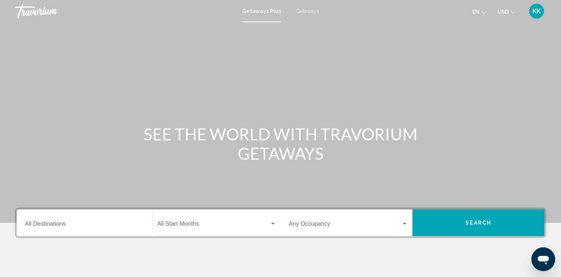
click at [535, 11] on span "KK" at bounding box center [536, 10] width 8 height 7
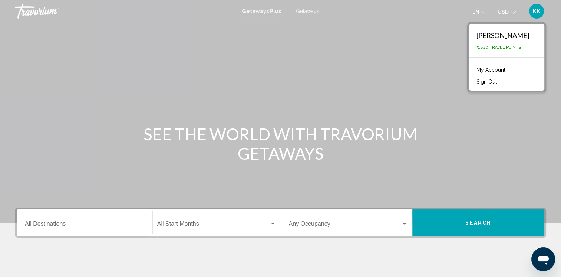
click at [368, 51] on div "Main content" at bounding box center [280, 111] width 561 height 222
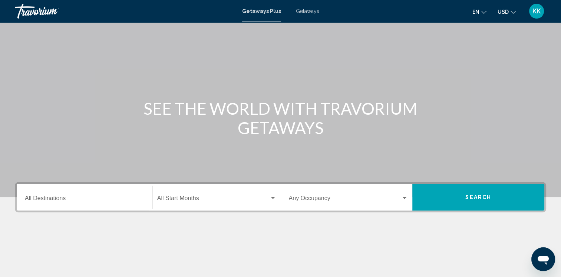
scroll to position [37, 0]
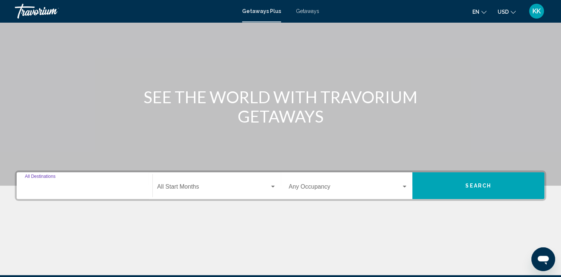
click at [43, 186] on input "Destination All Destinations" at bounding box center [84, 188] width 119 height 7
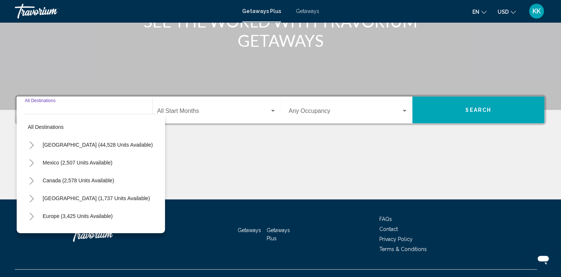
scroll to position [126, 0]
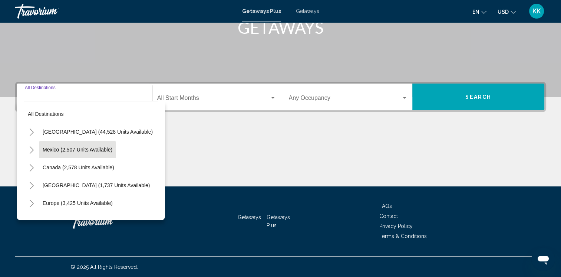
click at [51, 149] on span "Mexico (2,507 units available)" at bounding box center [78, 149] width 70 height 6
type input "**********"
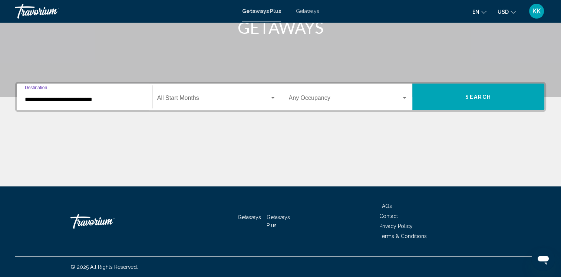
click at [76, 99] on input "**********" at bounding box center [84, 99] width 119 height 7
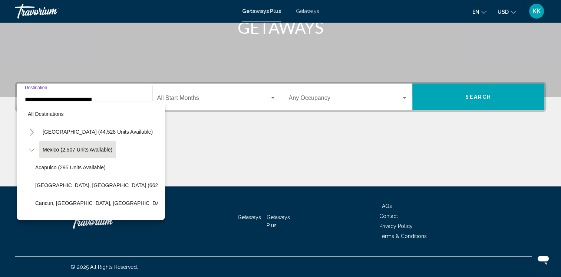
click at [76, 95] on div "**********" at bounding box center [84, 96] width 119 height 23
click at [32, 148] on icon "Toggle Mexico (2,507 units available)" at bounding box center [32, 149] width 6 height 7
click at [63, 147] on span "Mexico (2,507 units available)" at bounding box center [78, 149] width 70 height 6
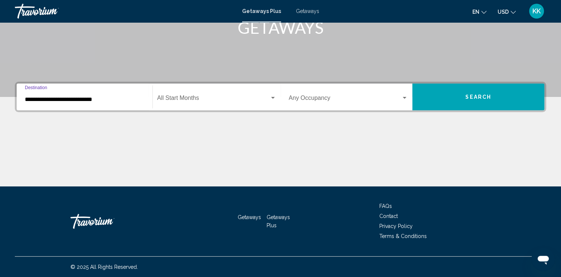
click at [224, 95] on div "Start Month All Start Months" at bounding box center [216, 96] width 119 height 23
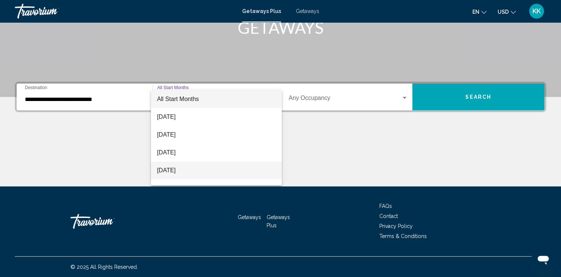
click at [192, 168] on span "[DATE]" at bounding box center [216, 170] width 119 height 18
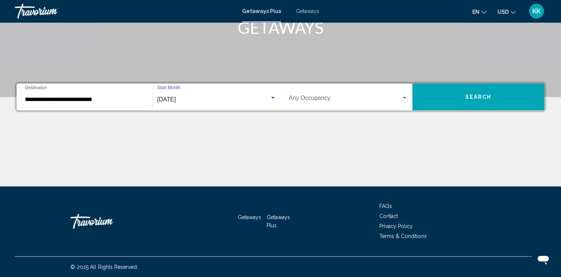
click at [318, 100] on span "Search widget" at bounding box center [345, 99] width 113 height 7
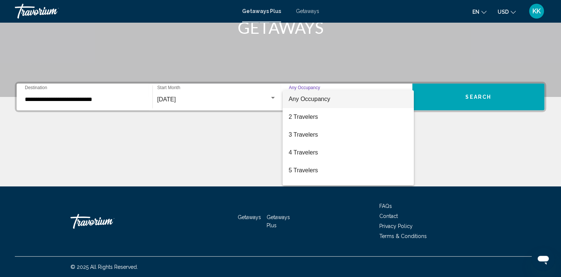
click at [325, 70] on div at bounding box center [280, 138] width 561 height 277
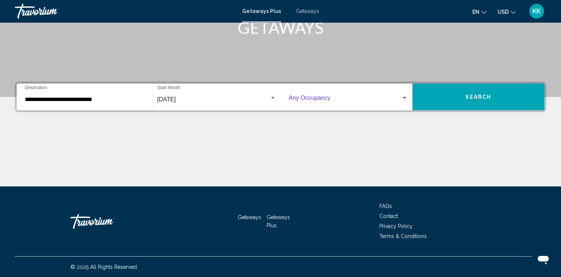
click at [404, 102] on div "Search widget" at bounding box center [348, 99] width 119 height 7
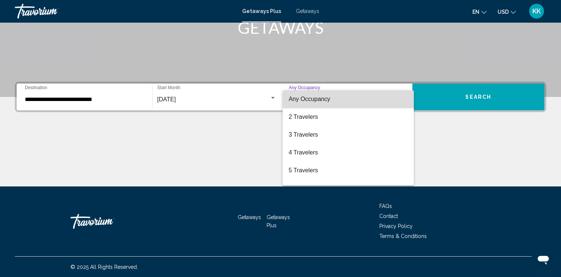
click at [404, 102] on mat-option "Any Occupancy" at bounding box center [347, 99] width 131 height 18
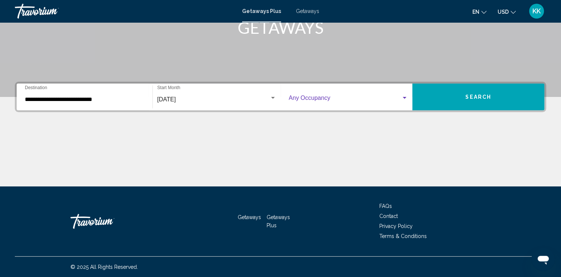
click at [465, 97] on button "Search" at bounding box center [478, 96] width 132 height 27
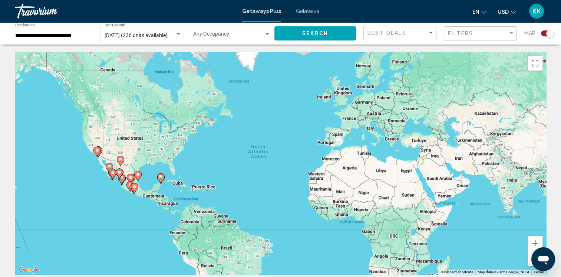
click at [263, 11] on span "Getaways Plus" at bounding box center [261, 11] width 39 height 6
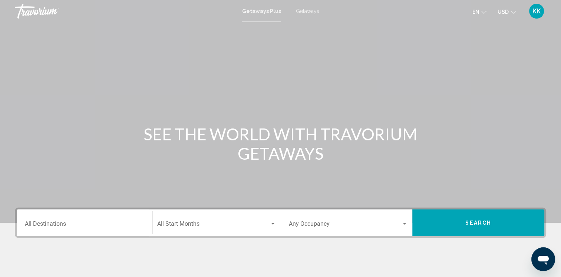
click at [298, 9] on span "Getaways" at bounding box center [307, 11] width 23 height 6
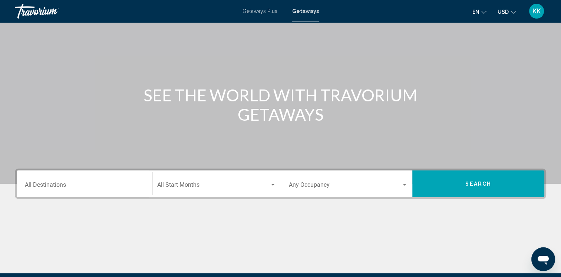
scroll to position [74, 0]
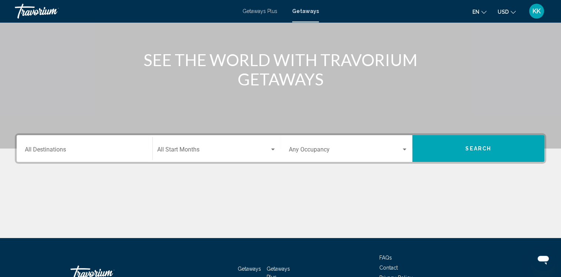
click at [53, 148] on input "Destination All Destinations" at bounding box center [84, 151] width 119 height 7
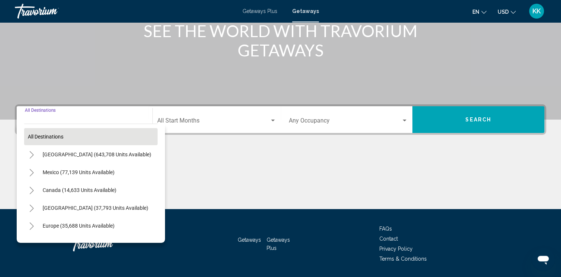
scroll to position [126, 0]
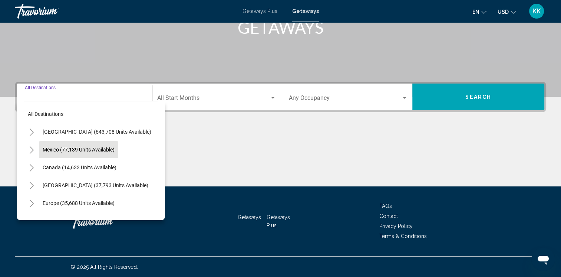
click at [62, 143] on button "Mexico (77,139 units available)" at bounding box center [78, 149] width 79 height 17
type input "**********"
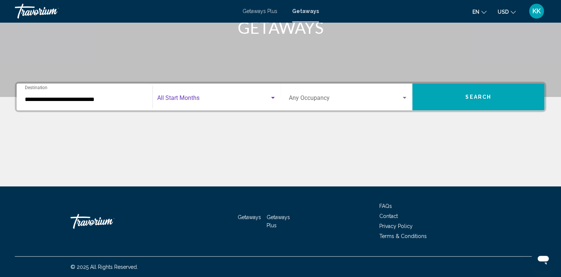
click at [194, 96] on span "Search widget" at bounding box center [213, 99] width 112 height 7
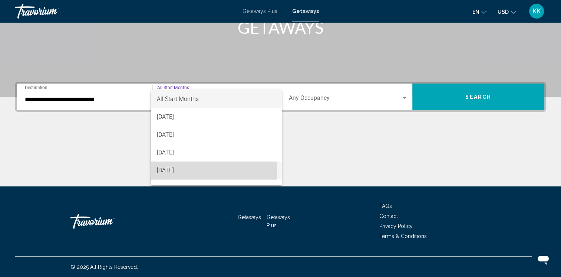
click at [187, 171] on span "[DATE]" at bounding box center [216, 170] width 119 height 18
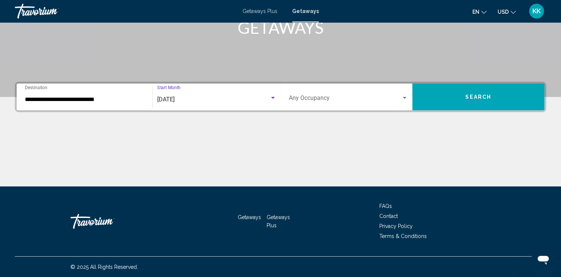
click at [452, 99] on button "Search" at bounding box center [478, 96] width 132 height 27
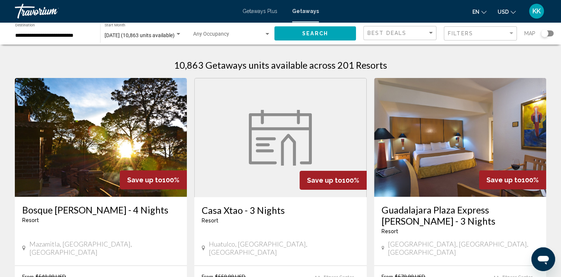
click at [543, 33] on div "Search widget" at bounding box center [544, 33] width 7 height 7
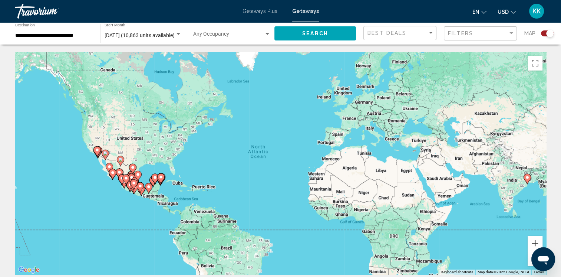
click at [535, 240] on button "Zoom in" at bounding box center [535, 242] width 15 height 15
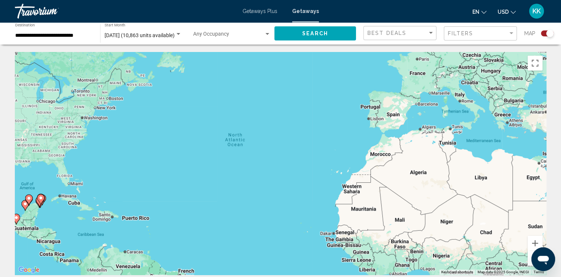
click at [37, 203] on gmp-advanced-marker "Main content" at bounding box center [40, 199] width 7 height 11
click at [36, 202] on div "To activate drag with keyboard, press Alt + Enter. Once in keyboard drag state,…" at bounding box center [280, 163] width 531 height 222
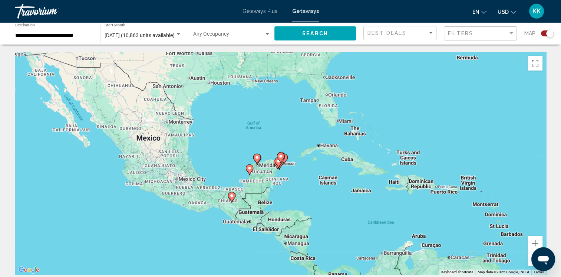
click at [288, 173] on div "To activate drag with keyboard, press Alt + Enter. Once in keyboard drag state,…" at bounding box center [280, 163] width 531 height 222
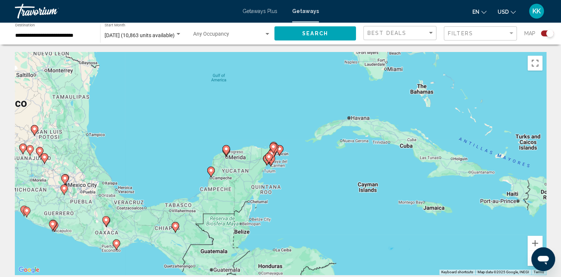
click at [277, 171] on div "To activate drag with keyboard, press Alt + Enter. Once in keyboard drag state,…" at bounding box center [280, 163] width 531 height 222
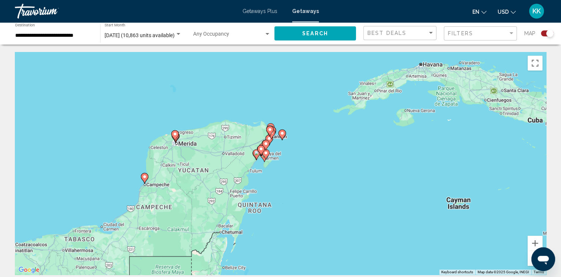
click at [277, 171] on div "To activate drag with keyboard, press Alt + Enter. Once in keyboard drag state,…" at bounding box center [280, 163] width 531 height 222
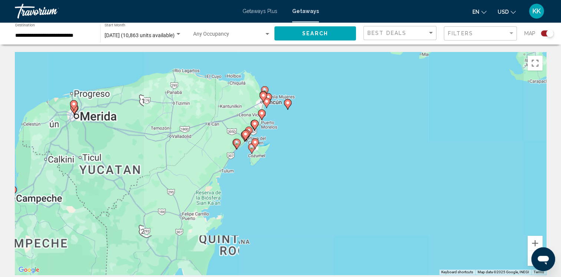
click at [277, 171] on div "To activate drag with keyboard, press Alt + Enter. Once in keyboard drag state,…" at bounding box center [280, 163] width 531 height 222
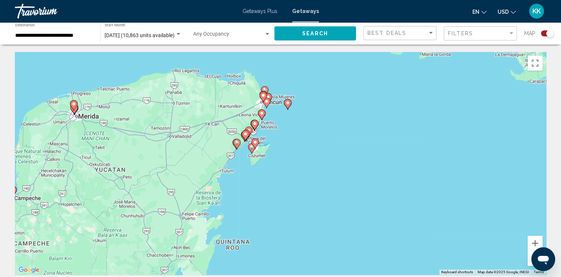
click at [277, 171] on div "To activate drag with keyboard, press Alt + Enter. Once in keyboard drag state,…" at bounding box center [280, 163] width 531 height 222
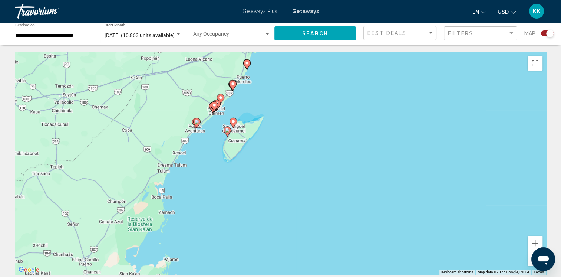
click at [251, 143] on div "To activate drag with keyboard, press Alt + Enter. Once in keyboard drag state,…" at bounding box center [280, 163] width 531 height 222
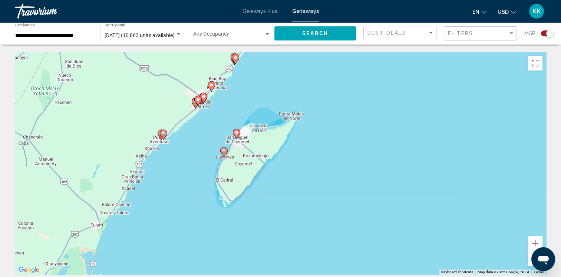
drag, startPoint x: 156, startPoint y: 131, endPoint x: 191, endPoint y: 171, distance: 53.3
click at [191, 171] on div "To activate drag with keyboard, press Alt + Enter. Once in keyboard drag state,…" at bounding box center [280, 163] width 531 height 222
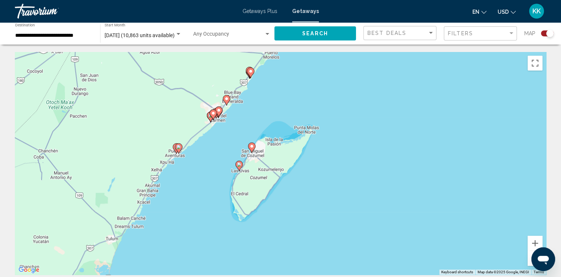
click at [198, 156] on div "To activate drag with keyboard, press Alt + Enter. Once in keyboard drag state,…" at bounding box center [280, 163] width 531 height 222
click at [198, 157] on div "To activate drag with keyboard, press Alt + Enter. Once in keyboard drag state,…" at bounding box center [280, 163] width 531 height 222
click at [205, 152] on div "To activate drag with keyboard, press Alt + Enter. Once in keyboard drag state,…" at bounding box center [280, 163] width 531 height 222
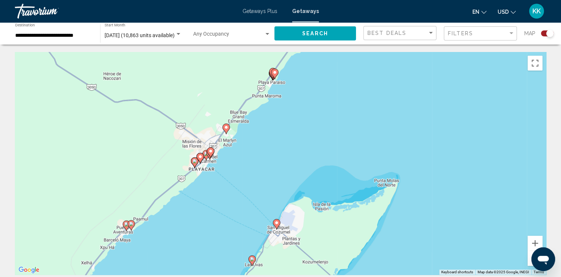
drag, startPoint x: 244, startPoint y: 137, endPoint x: 224, endPoint y: 214, distance: 79.9
click at [224, 214] on div "To activate drag with keyboard, press Alt + Enter. Once in keyboard drag state,…" at bounding box center [280, 163] width 531 height 222
click at [300, 33] on button "Search" at bounding box center [315, 33] width 82 height 14
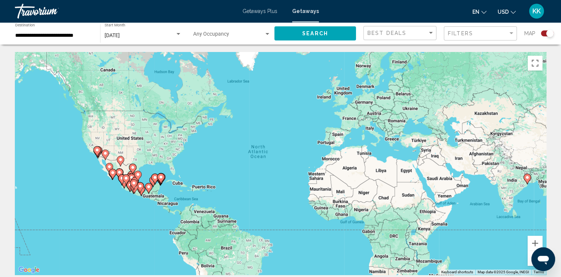
click at [469, 28] on div "Filters" at bounding box center [481, 34] width 67 height 14
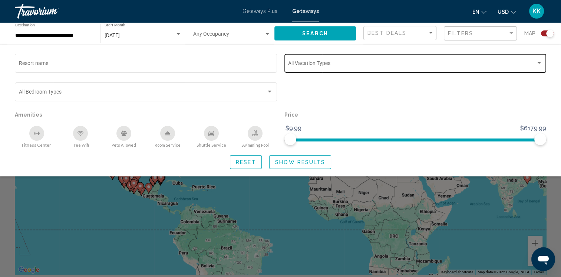
click at [320, 64] on span "Search widget" at bounding box center [412, 65] width 248 height 6
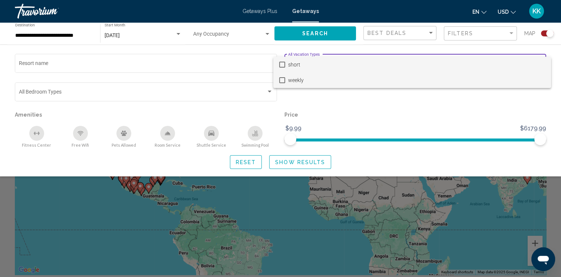
click at [285, 79] on mat-option "weekly" at bounding box center [412, 80] width 278 height 16
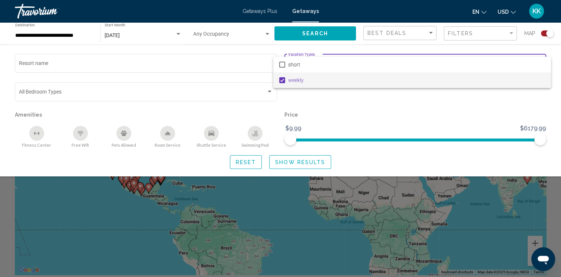
click at [379, 100] on div at bounding box center [280, 138] width 561 height 277
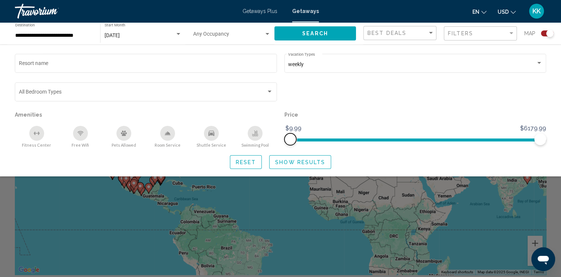
drag, startPoint x: 295, startPoint y: 138, endPoint x: 248, endPoint y: 175, distance: 59.7
click at [248, 175] on div "Resort name weekly Vacation Types All Vacation Types Bedroom Types All Bedroom …" at bounding box center [280, 110] width 561 height 132
click at [288, 159] on button "Show Results" at bounding box center [300, 162] width 62 height 14
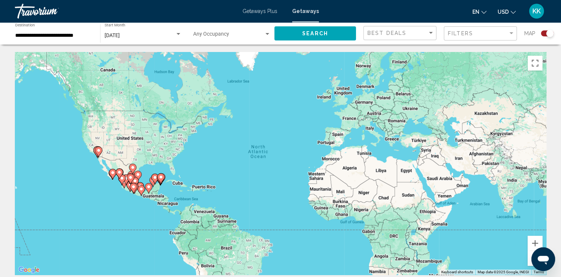
click at [165, 185] on div "To activate drag with keyboard, press Alt + Enter. Once in keyboard drag state,…" at bounding box center [280, 163] width 531 height 222
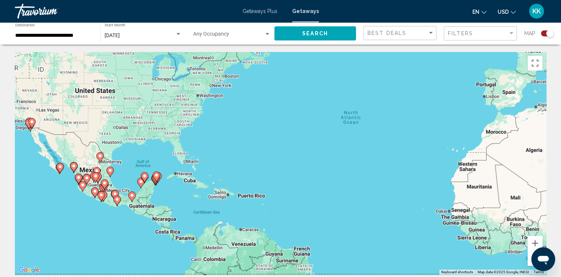
click at [165, 185] on div "To activate drag with keyboard, press Alt + Enter. Once in keyboard drag state,…" at bounding box center [280, 163] width 531 height 222
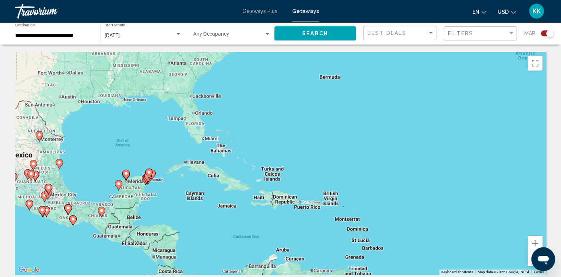
click at [165, 185] on div "To activate drag with keyboard, press Alt + Enter. Once in keyboard drag state,…" at bounding box center [280, 163] width 531 height 222
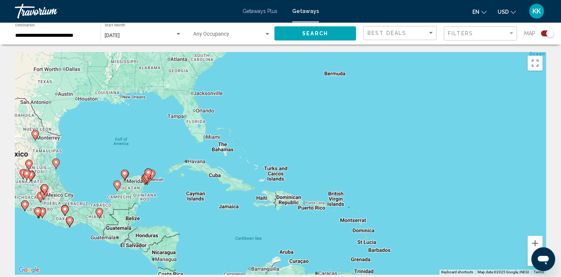
click at [165, 185] on div "To activate drag with keyboard, press Alt + Enter. Once in keyboard drag state,…" at bounding box center [280, 163] width 531 height 222
click at [152, 185] on div "To activate drag with keyboard, press Alt + Enter. Once in keyboard drag state,…" at bounding box center [280, 163] width 531 height 222
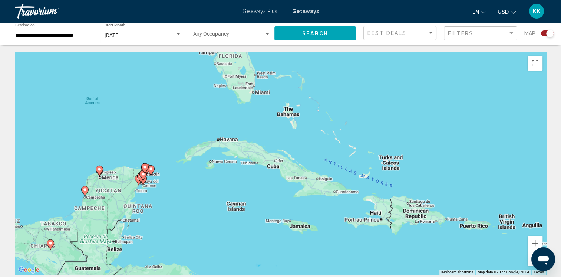
click at [152, 185] on div "To activate drag with keyboard, press Alt + Enter. Once in keyboard drag state,…" at bounding box center [280, 163] width 531 height 222
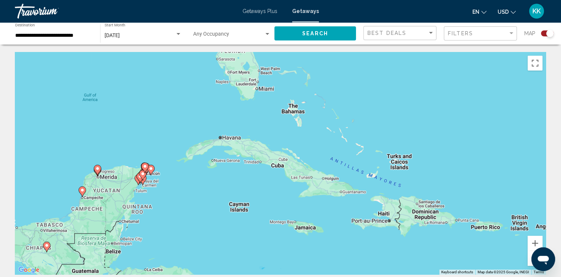
click at [152, 185] on div "To activate drag with keyboard, press Alt + Enter. Once in keyboard drag state,…" at bounding box center [280, 163] width 531 height 222
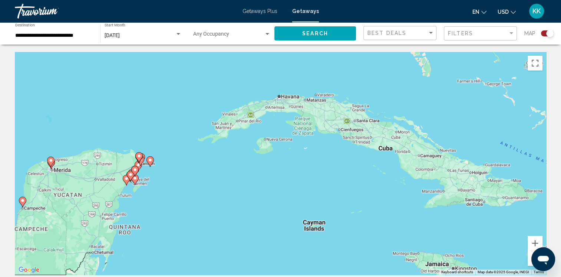
click at [152, 185] on div "To activate drag with keyboard, press Alt + Enter. Once in keyboard drag state,…" at bounding box center [280, 163] width 531 height 222
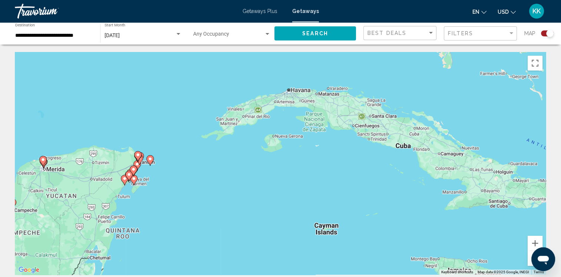
click at [152, 185] on div "To activate drag with keyboard, press Alt + Enter. Once in keyboard drag state,…" at bounding box center [280, 163] width 531 height 222
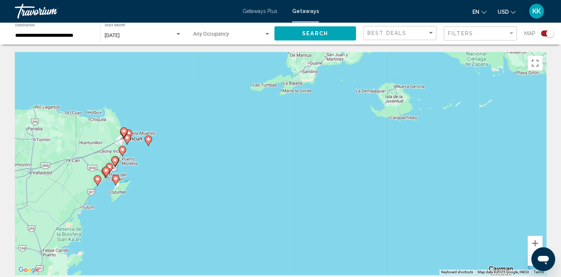
click at [136, 182] on div "To activate drag with keyboard, press Alt + Enter. Once in keyboard drag state,…" at bounding box center [280, 163] width 531 height 222
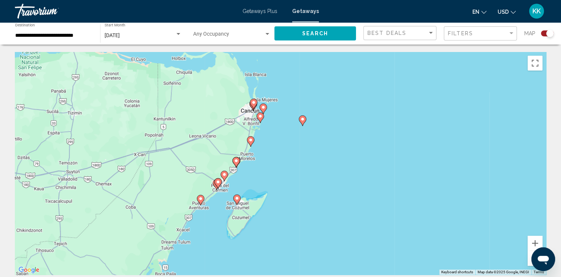
drag, startPoint x: 128, startPoint y: 165, endPoint x: 271, endPoint y: 179, distance: 143.9
click at [271, 179] on div "To activate drag with keyboard, press Alt + Enter. Once in keyboard drag state,…" at bounding box center [280, 163] width 531 height 222
click at [254, 186] on div "To activate drag with keyboard, press Alt + Enter. Once in keyboard drag state,…" at bounding box center [280, 163] width 531 height 222
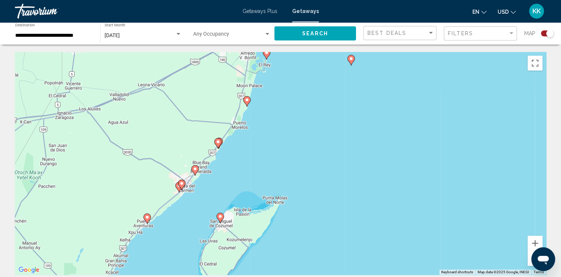
click at [237, 188] on div "To activate drag with keyboard, press Alt + Enter. Once in keyboard drag state,…" at bounding box center [280, 163] width 531 height 222
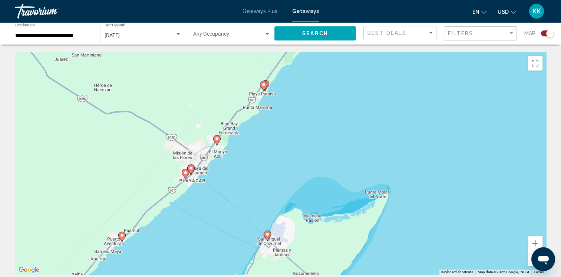
drag, startPoint x: 190, startPoint y: 185, endPoint x: 255, endPoint y: 168, distance: 67.9
click at [255, 168] on div "To activate drag with keyboard, press Alt + Enter. Once in keyboard drag state,…" at bounding box center [280, 163] width 531 height 222
click at [262, 157] on div "To activate drag with keyboard, press Alt + Enter. Once in keyboard drag state,…" at bounding box center [280, 163] width 531 height 222
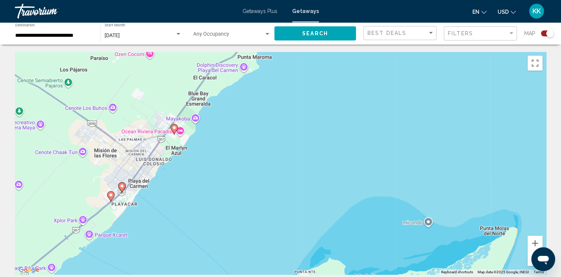
click at [214, 150] on div "To activate drag with keyboard, press Alt + Enter. Once in keyboard drag state,…" at bounding box center [280, 163] width 531 height 222
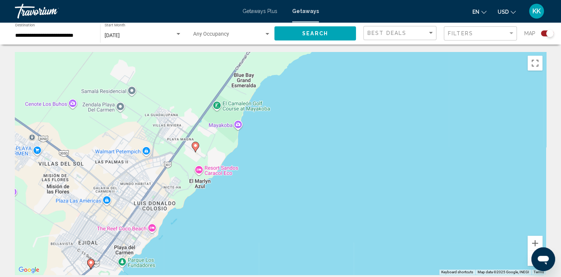
drag, startPoint x: 177, startPoint y: 142, endPoint x: 240, endPoint y: 177, distance: 72.0
click at [240, 177] on div "To activate drag with keyboard, press Alt + Enter. Once in keyboard drag state,…" at bounding box center [280, 163] width 531 height 222
click at [195, 145] on image "Main content" at bounding box center [195, 145] width 4 height 4
type input "**********"
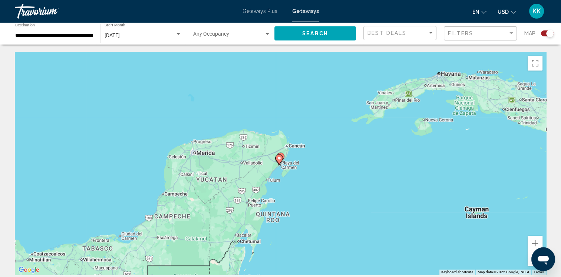
click at [293, 170] on div "To navigate, press the arrow keys. To activate drag with keyboard, press Alt + …" at bounding box center [280, 163] width 531 height 222
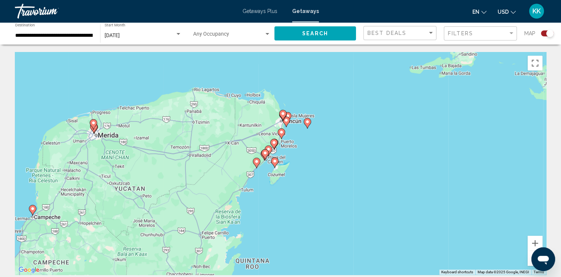
click at [293, 170] on div "To activate drag with keyboard, press Alt + Enter. Once in keyboard drag state,…" at bounding box center [280, 163] width 531 height 222
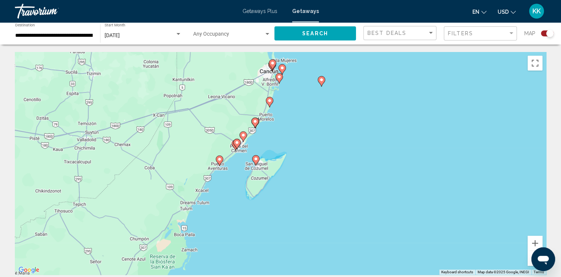
click at [293, 168] on div "To activate drag with keyboard, press Alt + Enter. Once in keyboard drag state,…" at bounding box center [280, 163] width 531 height 222
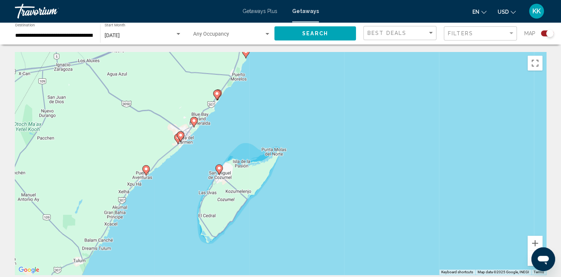
drag, startPoint x: 152, startPoint y: 168, endPoint x: 154, endPoint y: 180, distance: 12.4
click at [153, 182] on div "To activate drag with keyboard, press Alt + Enter. Once in keyboard drag state,…" at bounding box center [280, 163] width 531 height 222
click at [304, 165] on div "To activate drag with keyboard, press Alt + Enter. Once in keyboard drag state,…" at bounding box center [280, 163] width 531 height 222
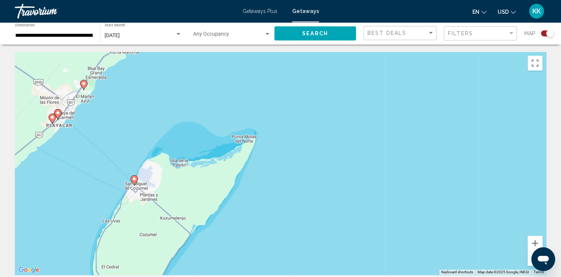
click at [140, 142] on div "To activate drag with keyboard, press Alt + Enter. Once in keyboard drag state,…" at bounding box center [280, 163] width 531 height 222
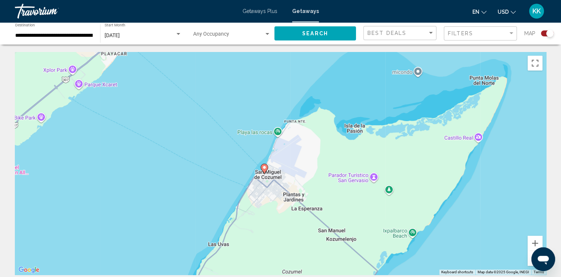
drag, startPoint x: 136, startPoint y: 154, endPoint x: 272, endPoint y: 100, distance: 146.4
click at [272, 100] on div "To activate drag with keyboard, press Alt + Enter. Once in keyboard drag state,…" at bounding box center [280, 163] width 531 height 222
click at [267, 103] on div "To activate drag with keyboard, press Alt + Enter. Once in keyboard drag state,…" at bounding box center [280, 163] width 531 height 222
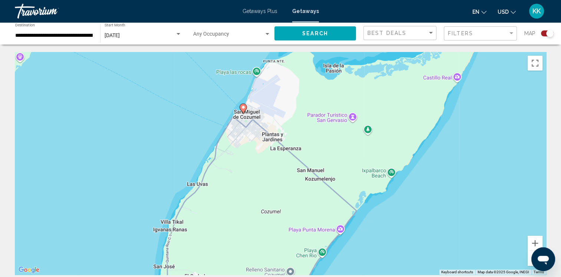
drag, startPoint x: 185, startPoint y: 187, endPoint x: 163, endPoint y: 126, distance: 64.8
click at [163, 126] on div "To activate drag with keyboard, press Alt + Enter. Once in keyboard drag state,…" at bounding box center [280, 163] width 531 height 222
click at [243, 174] on div "To activate drag with keyboard, press Alt + Enter. Once in keyboard drag state,…" at bounding box center [280, 163] width 531 height 222
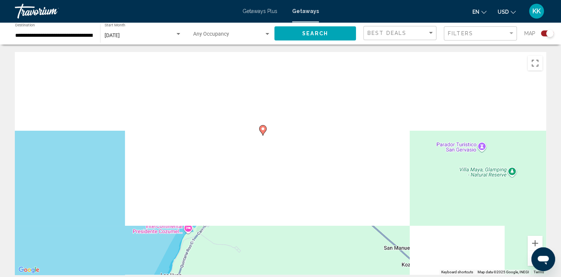
drag, startPoint x: 242, startPoint y: 151, endPoint x: 262, endPoint y: 231, distance: 82.6
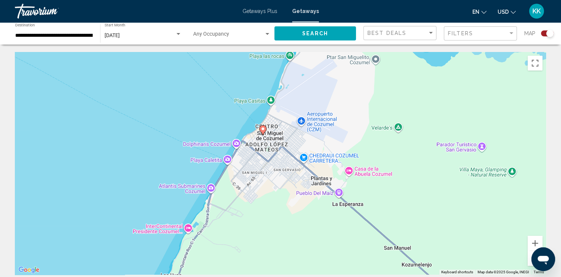
click at [262, 231] on div "To activate drag with keyboard, press Alt + Enter. Once in keyboard drag state,…" at bounding box center [280, 163] width 531 height 222
click at [263, 130] on image "Main content" at bounding box center [263, 128] width 4 height 4
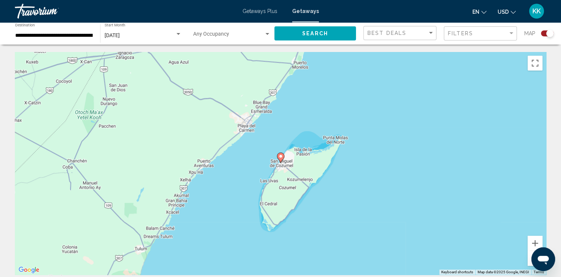
click at [255, 132] on div "To navigate, press the arrow keys. To activate drag with keyboard, press Alt + …" at bounding box center [280, 163] width 531 height 222
click at [254, 132] on div "To activate drag with keyboard, press Alt + Enter. Once in keyboard drag state,…" at bounding box center [280, 163] width 531 height 222
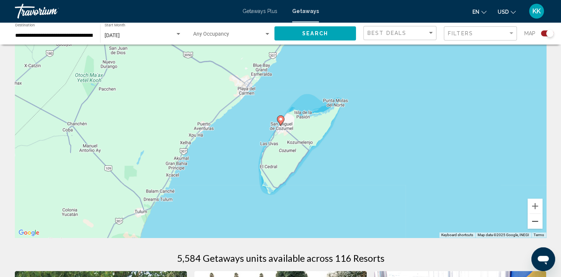
click at [536, 220] on button "Zoom out" at bounding box center [535, 221] width 15 height 15
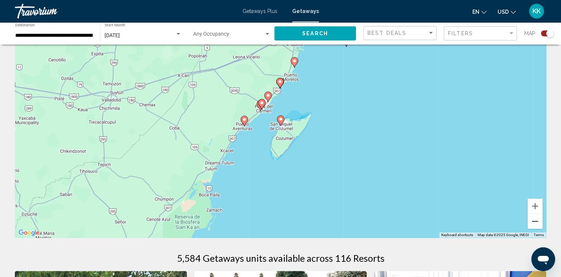
scroll to position [0, 0]
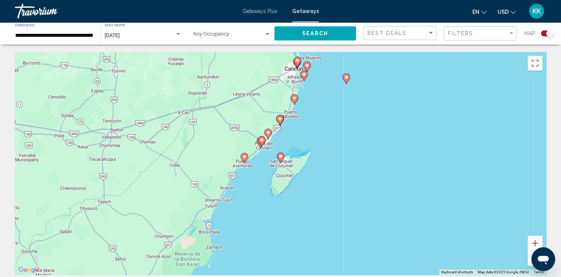
click at [331, 98] on div "To activate drag with keyboard, press Alt + Enter. Once in keyboard drag state,…" at bounding box center [280, 163] width 531 height 222
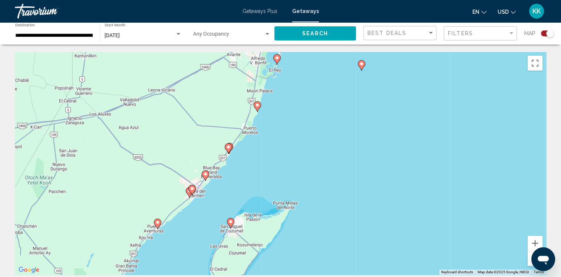
click at [194, 206] on div "To activate drag with keyboard, press Alt + Enter. Once in keyboard drag state,…" at bounding box center [280, 163] width 531 height 222
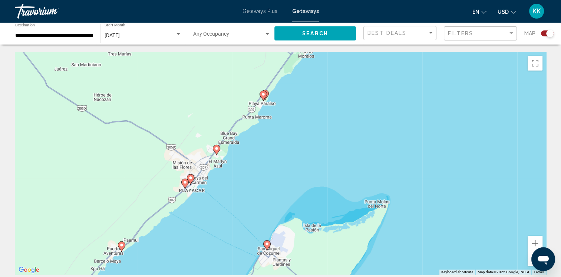
click at [198, 195] on div "To activate drag with keyboard, press Alt + Enter. Once in keyboard drag state,…" at bounding box center [280, 163] width 531 height 222
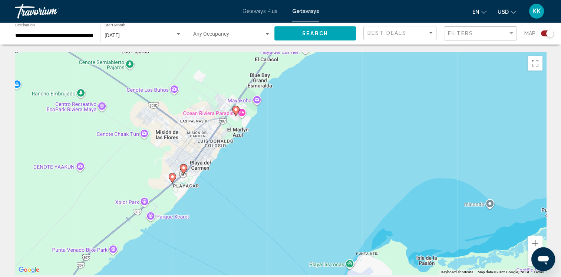
click at [198, 195] on div "To activate drag with keyboard, press Alt + Enter. Once in keyboard drag state,…" at bounding box center [280, 163] width 531 height 222
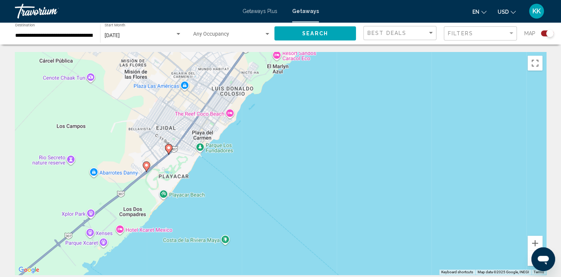
click at [186, 191] on div "To activate drag with keyboard, press Alt + Enter. Once in keyboard drag state,…" at bounding box center [280, 163] width 531 height 222
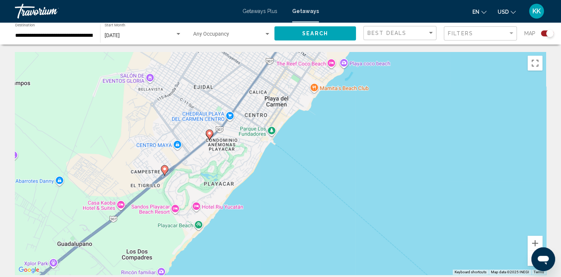
drag, startPoint x: 182, startPoint y: 169, endPoint x: 252, endPoint y: 195, distance: 74.9
click at [252, 195] on div "To activate drag with keyboard, press Alt + Enter. Once in keyboard drag state,…" at bounding box center [280, 163] width 531 height 222
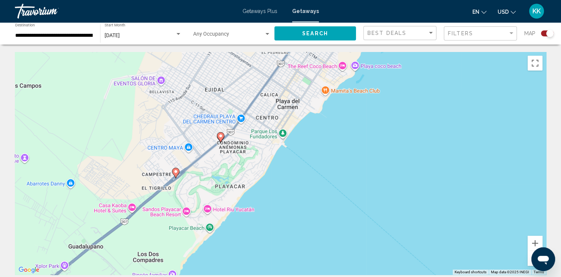
click at [257, 172] on div "To activate drag with keyboard, press Alt + Enter. Once in keyboard drag state,…" at bounding box center [280, 163] width 531 height 222
click at [258, 172] on div "To activate drag with keyboard, press Alt + Enter. Once in keyboard drag state,…" at bounding box center [280, 163] width 531 height 222
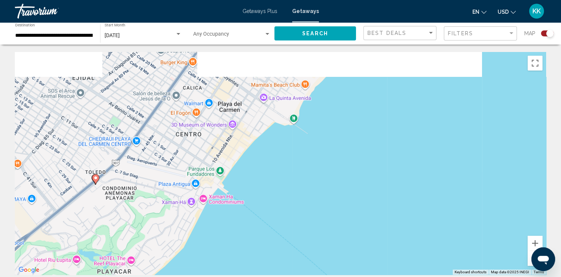
drag, startPoint x: 199, startPoint y: 151, endPoint x: 115, endPoint y: 225, distance: 113.2
click at [115, 226] on div "To activate drag with keyboard, press Alt + Enter. Once in keyboard drag state,…" at bounding box center [280, 163] width 531 height 222
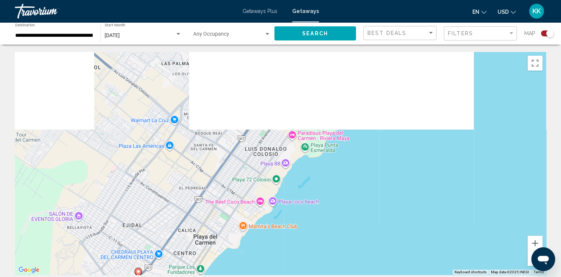
drag, startPoint x: 291, startPoint y: 167, endPoint x: 238, endPoint y: 280, distance: 124.2
click at [238, 276] on html "**********" at bounding box center [280, 138] width 561 height 277
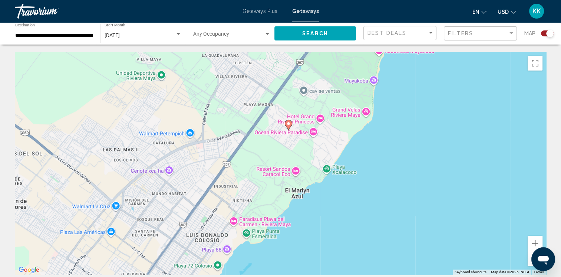
drag, startPoint x: 297, startPoint y: 222, endPoint x: 265, endPoint y: 252, distance: 42.7
click at [265, 252] on div "To activate drag with keyboard, press Alt + Enter. Once in keyboard drag state,…" at bounding box center [280, 163] width 531 height 222
click at [312, 133] on div "To activate drag with keyboard, press Alt + Enter. Once in keyboard drag state,…" at bounding box center [280, 163] width 531 height 222
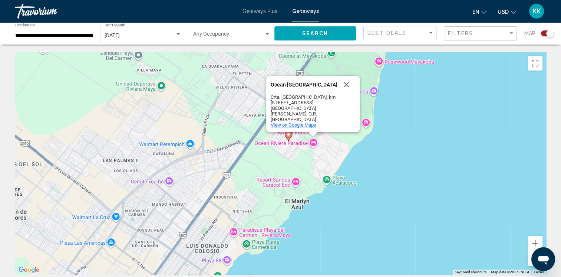
click at [289, 125] on span "View on Google Maps" at bounding box center [294, 125] width 46 height 6
click at [346, 82] on button "Close" at bounding box center [346, 84] width 18 height 18
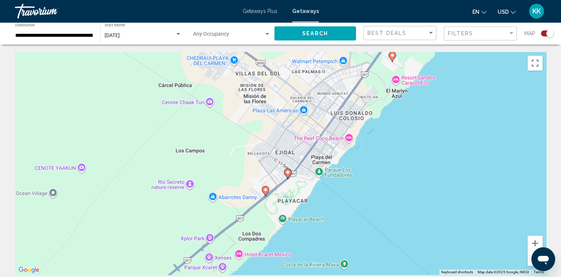
drag, startPoint x: 285, startPoint y: 219, endPoint x: 330, endPoint y: 137, distance: 93.6
click at [330, 137] on div "To activate drag with keyboard, press Alt + Enter. Once in keyboard drag state,…" at bounding box center [280, 163] width 531 height 222
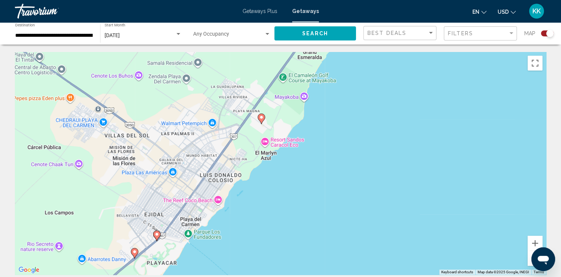
drag, startPoint x: 378, startPoint y: 142, endPoint x: 239, endPoint y: 242, distance: 171.5
click at [239, 242] on div "To activate drag with keyboard, press Alt + Enter. Once in keyboard drag state,…" at bounding box center [280, 163] width 531 height 222
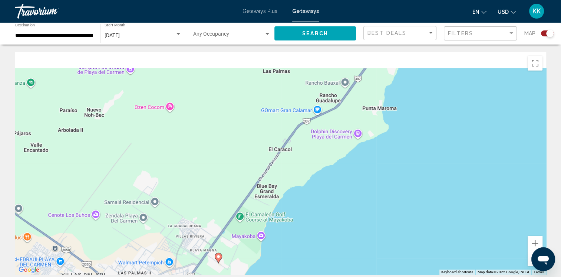
drag, startPoint x: 354, startPoint y: 142, endPoint x: 307, endPoint y: 246, distance: 114.1
click at [307, 246] on div "To activate drag with keyboard, press Alt + Enter. Once in keyboard drag state,…" at bounding box center [280, 163] width 531 height 222
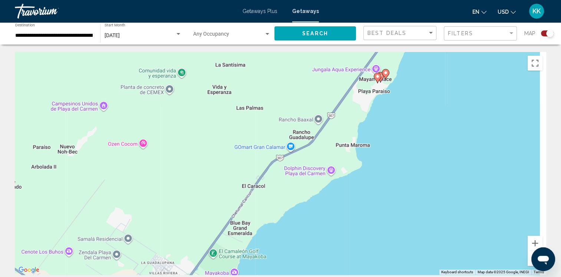
drag, startPoint x: 370, startPoint y: 168, endPoint x: 337, endPoint y: 220, distance: 61.4
click at [337, 220] on div "To activate drag with keyboard, press Alt + Enter. Once in keyboard drag state,…" at bounding box center [280, 163] width 531 height 222
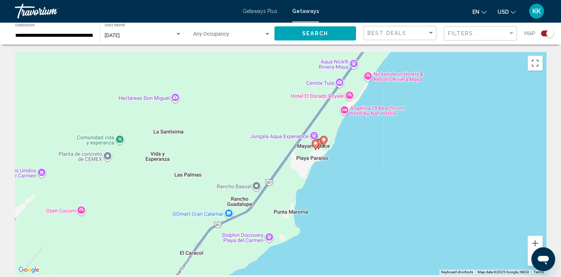
drag, startPoint x: 382, startPoint y: 158, endPoint x: 353, endPoint y: 173, distance: 32.5
click at [353, 173] on div "To activate drag with keyboard, press Alt + Enter. Once in keyboard drag state,…" at bounding box center [280, 163] width 531 height 222
click at [332, 152] on div "To activate drag with keyboard, press Alt + Enter. Once in keyboard drag state,…" at bounding box center [280, 163] width 531 height 222
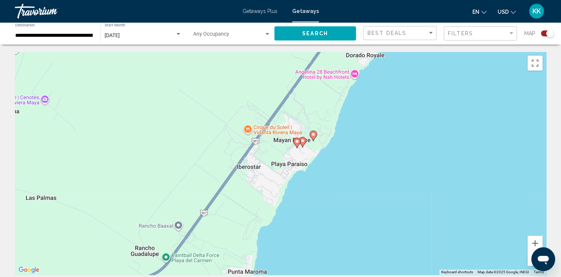
click at [332, 152] on div "To activate drag with keyboard, press Alt + Enter. Once in keyboard drag state,…" at bounding box center [280, 163] width 531 height 222
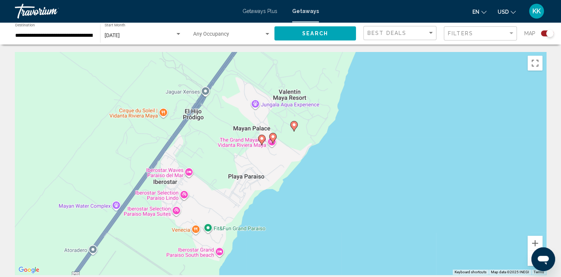
click at [311, 147] on div "To activate drag with keyboard, press Alt + Enter. Once in keyboard drag state,…" at bounding box center [280, 163] width 531 height 222
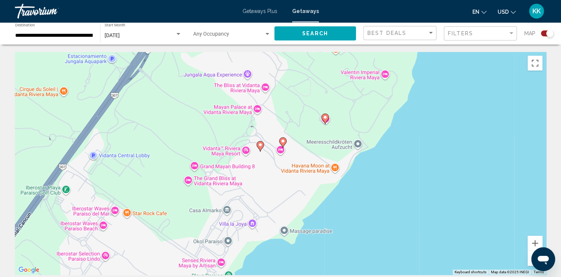
drag, startPoint x: 287, startPoint y: 151, endPoint x: 337, endPoint y: 159, distance: 51.1
click at [337, 159] on div "To activate drag with keyboard, press Alt + Enter. Once in keyboard drag state,…" at bounding box center [280, 163] width 531 height 222
click at [281, 150] on div "To activate drag with keyboard, press Alt + Enter. Once in keyboard drag state,…" at bounding box center [280, 163] width 531 height 222
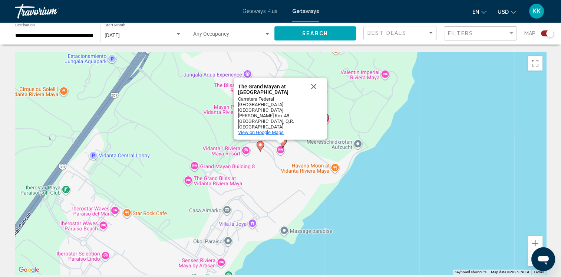
click at [274, 130] on span "View on Google Maps" at bounding box center [261, 132] width 46 height 6
click at [299, 163] on div "To activate drag with keyboard, press Alt + Enter. Once in keyboard drag state,…" at bounding box center [280, 163] width 531 height 222
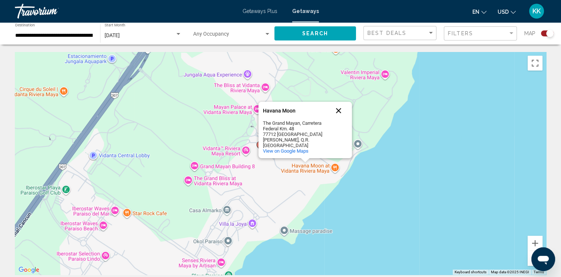
click at [337, 114] on button "Close" at bounding box center [339, 111] width 18 height 18
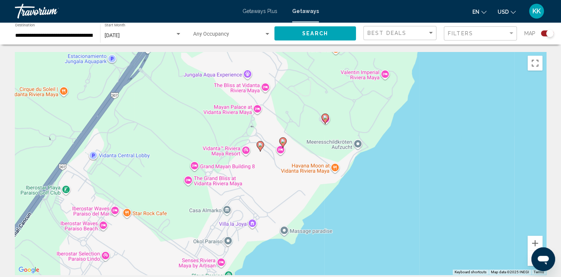
click at [346, 124] on div "To activate drag with keyboard, press Alt + Enter. Once in keyboard drag state,…" at bounding box center [280, 163] width 531 height 222
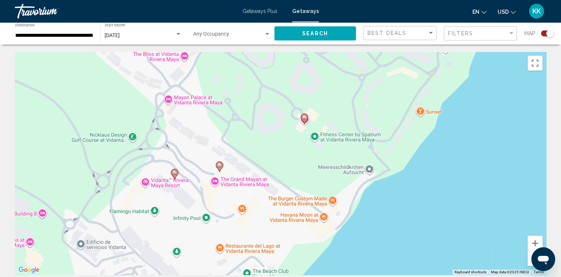
click at [305, 118] on image "Main content" at bounding box center [304, 117] width 4 height 4
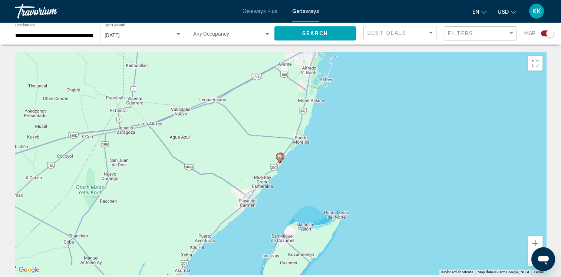
click at [287, 168] on div "To navigate, press the arrow keys. To activate drag with keyboard, press Alt + …" at bounding box center [280, 163] width 531 height 222
click at [287, 168] on div "To activate drag with keyboard, press Alt + Enter. Once in keyboard drag state,…" at bounding box center [280, 163] width 531 height 222
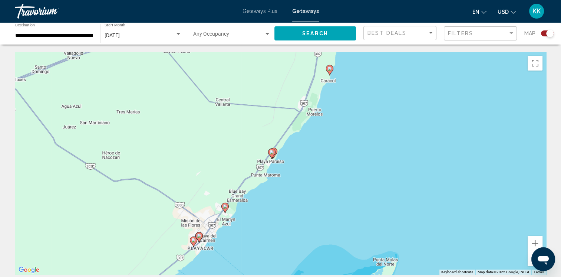
click at [288, 167] on div "To activate drag with keyboard, press Alt + Enter. Once in keyboard drag state,…" at bounding box center [280, 163] width 531 height 222
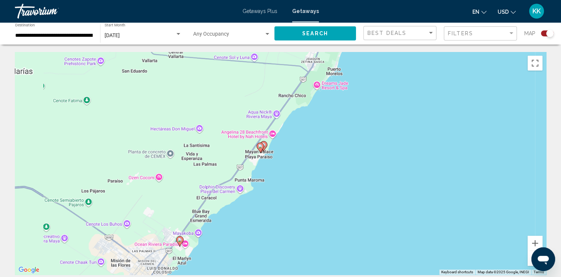
click at [288, 167] on div "To activate drag with keyboard, press Alt + Enter. Once in keyboard drag state,…" at bounding box center [280, 163] width 531 height 222
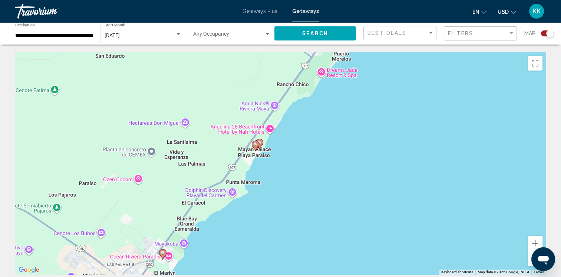
click at [267, 153] on div "To activate drag with keyboard, press Alt + Enter. Once in keyboard drag state,…" at bounding box center [280, 163] width 531 height 222
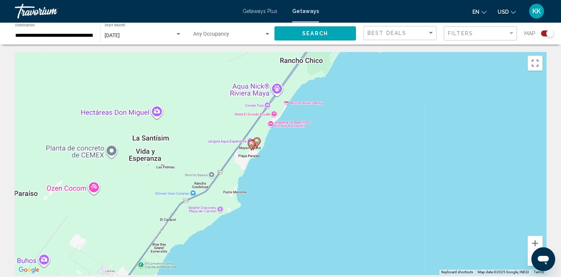
click at [267, 153] on div "To activate drag with keyboard, press Alt + Enter. Once in keyboard drag state,…" at bounding box center [280, 163] width 531 height 222
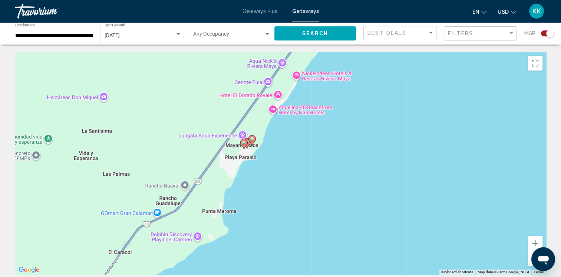
click at [267, 153] on div "To activate drag with keyboard, press Alt + Enter. Once in keyboard drag state,…" at bounding box center [280, 163] width 531 height 222
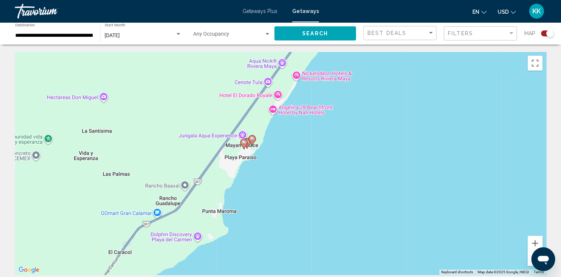
click at [257, 153] on div "To activate drag with keyboard, press Alt + Enter. Once in keyboard drag state,…" at bounding box center [280, 163] width 531 height 222
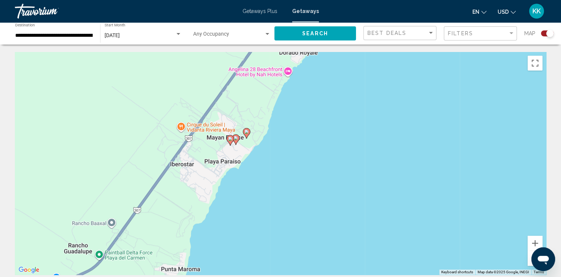
click at [248, 148] on div "To activate drag with keyboard, press Alt + Enter. Once in keyboard drag state,…" at bounding box center [280, 163] width 531 height 222
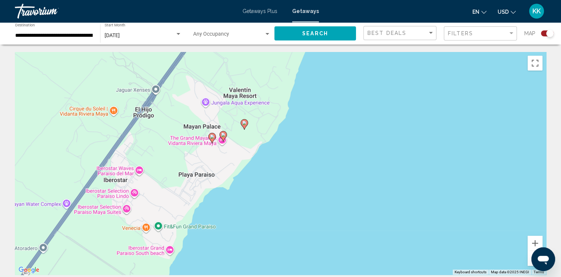
click at [249, 148] on div "To activate drag with keyboard, press Alt + Enter. Once in keyboard drag state,…" at bounding box center [280, 163] width 531 height 222
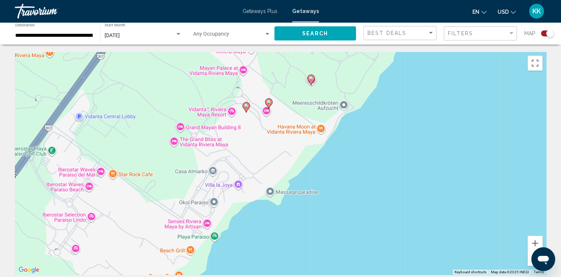
drag, startPoint x: 214, startPoint y: 162, endPoint x: 265, endPoint y: 149, distance: 52.0
click at [265, 149] on div "To activate drag with keyboard, press Alt + Enter. Once in keyboard drag state,…" at bounding box center [280, 163] width 531 height 222
click at [267, 110] on div "To activate drag with keyboard, press Alt + Enter. Once in keyboard drag state,…" at bounding box center [280, 163] width 531 height 222
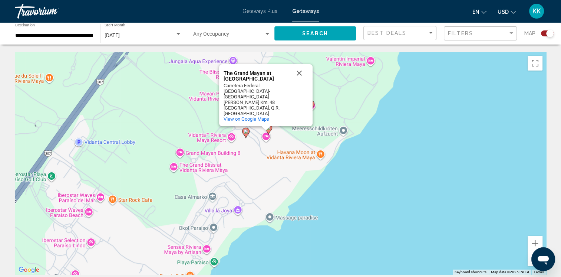
click at [335, 104] on div "To activate drag with keyboard, press Alt + Enter. Once in keyboard drag state,…" at bounding box center [280, 163] width 531 height 222
click at [339, 109] on div "To activate drag with keyboard, press Alt + Enter. Once in keyboard drag state,…" at bounding box center [280, 163] width 531 height 222
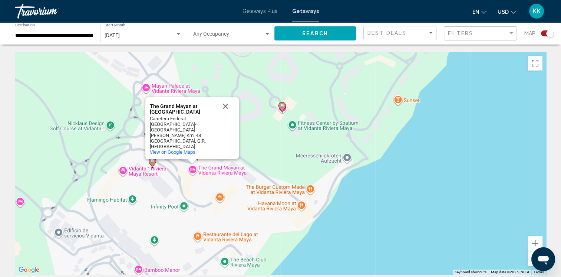
click at [284, 109] on gmp-advanced-marker "Main content" at bounding box center [281, 107] width 7 height 11
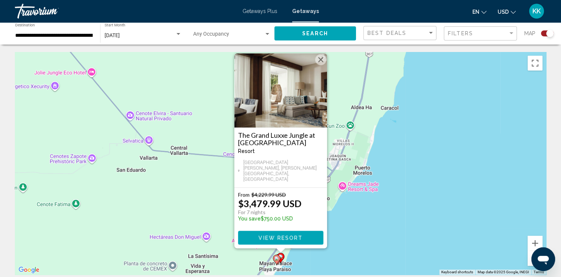
click at [283, 235] on span "View Resort" at bounding box center [280, 238] width 44 height 6
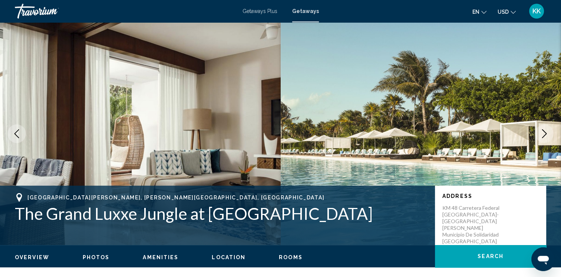
click at [546, 133] on icon "Next image" at bounding box center [544, 133] width 9 height 9
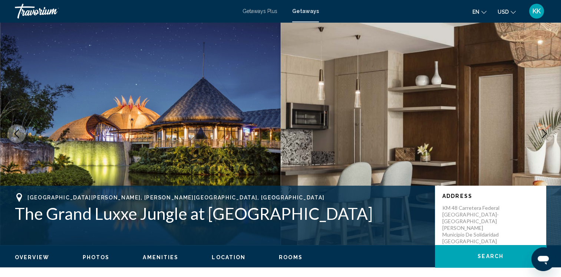
click at [546, 133] on icon "Next image" at bounding box center [544, 133] width 9 height 9
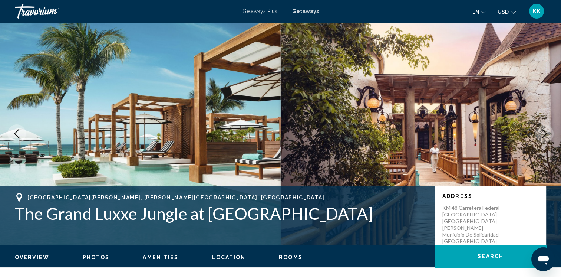
click at [546, 133] on icon "Next image" at bounding box center [544, 133] width 9 height 9
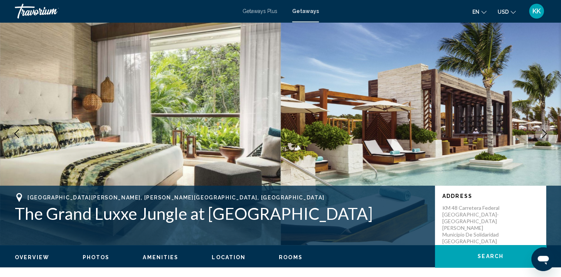
click at [546, 133] on icon "Next image" at bounding box center [544, 133] width 9 height 9
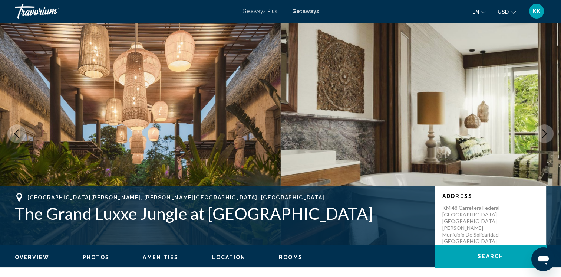
click at [546, 133] on icon "Next image" at bounding box center [544, 133] width 9 height 9
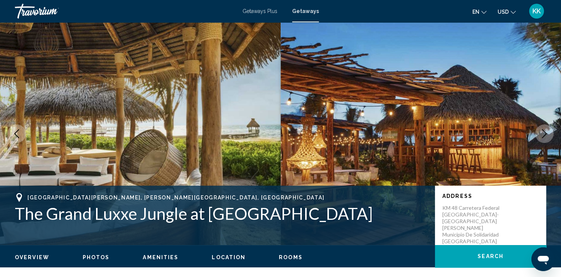
click at [546, 133] on icon "Next image" at bounding box center [544, 133] width 9 height 9
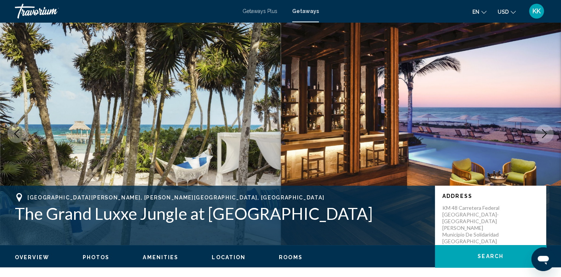
click at [546, 133] on icon "Next image" at bounding box center [544, 133] width 9 height 9
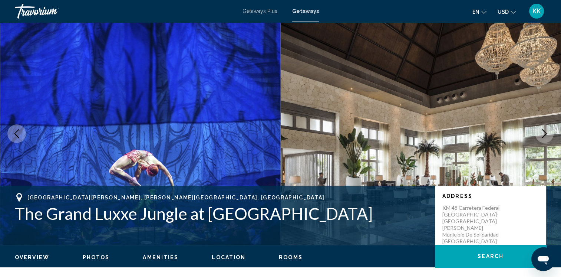
click at [547, 133] on icon "Next image" at bounding box center [544, 133] width 9 height 9
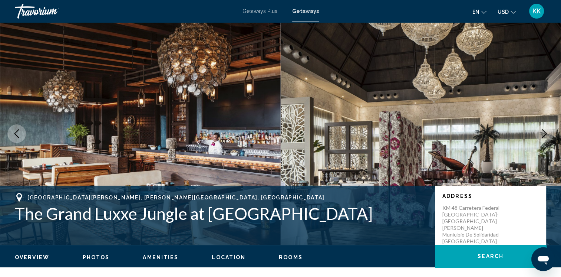
click at [547, 133] on icon "Next image" at bounding box center [544, 133] width 9 height 9
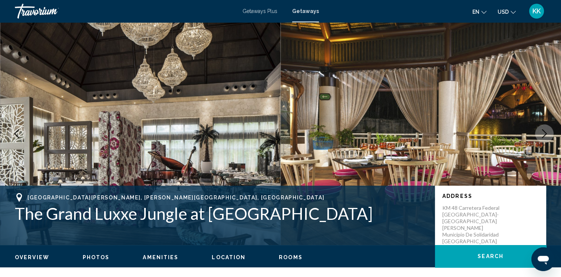
click at [548, 133] on icon "Next image" at bounding box center [544, 133] width 9 height 9
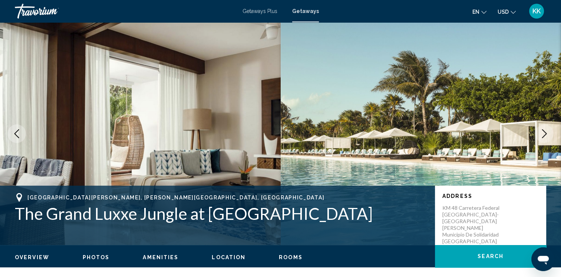
click at [548, 133] on icon "Next image" at bounding box center [544, 133] width 9 height 9
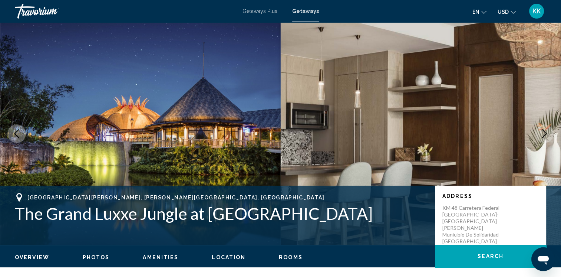
click at [548, 133] on icon "Next image" at bounding box center [544, 133] width 9 height 9
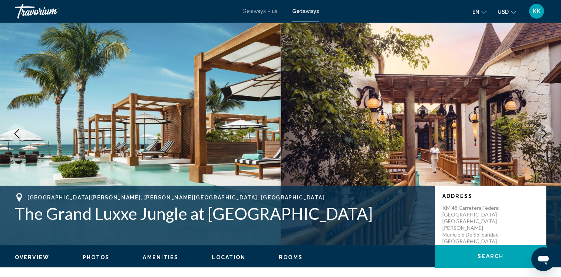
click at [548, 133] on icon "Next image" at bounding box center [544, 133] width 9 height 9
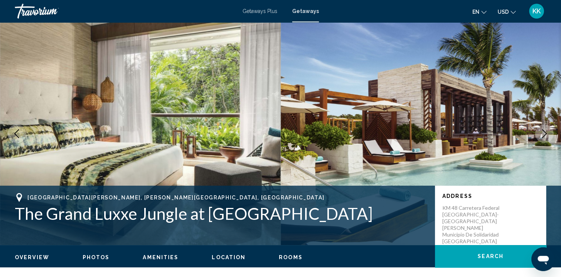
click at [548, 133] on icon "Next image" at bounding box center [544, 133] width 9 height 9
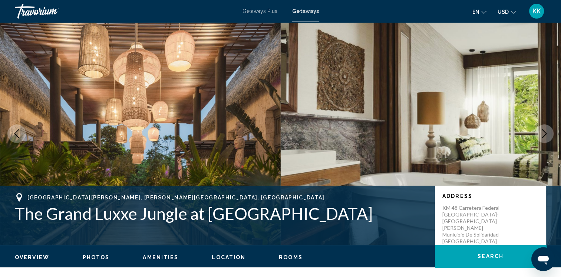
click at [548, 133] on icon "Next image" at bounding box center [544, 133] width 9 height 9
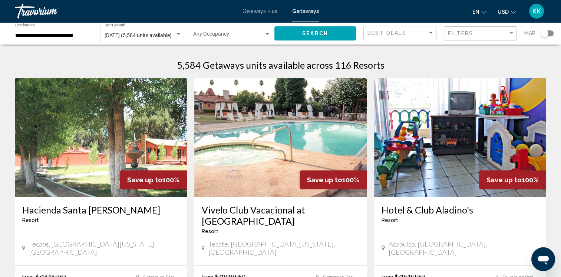
drag, startPoint x: 542, startPoint y: 32, endPoint x: 532, endPoint y: 42, distance: 13.9
click at [542, 32] on div "Search widget" at bounding box center [544, 33] width 7 height 7
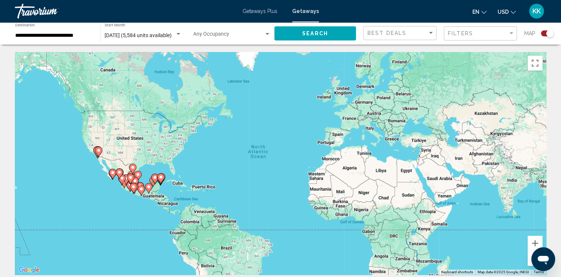
click at [164, 188] on div "To activate drag with keyboard, press Alt + Enter. Once in keyboard drag state,…" at bounding box center [280, 163] width 531 height 222
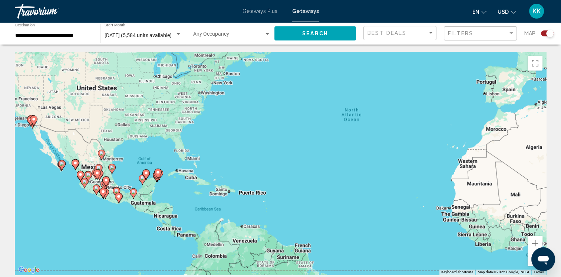
click at [164, 185] on div "To activate drag with keyboard, press Alt + Enter. Once in keyboard drag state,…" at bounding box center [280, 163] width 531 height 222
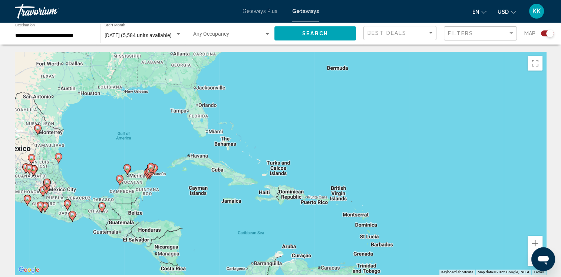
click at [159, 183] on div "To activate drag with keyboard, press Alt + Enter. Once in keyboard drag state,…" at bounding box center [280, 163] width 531 height 222
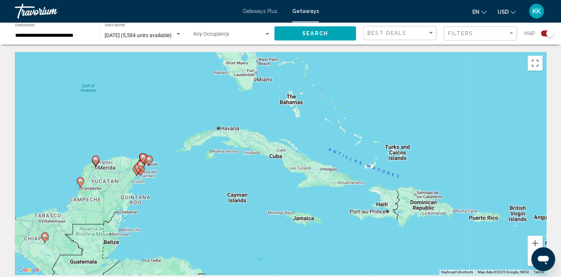
click at [154, 181] on div "To activate drag with keyboard, press Alt + Enter. Once in keyboard drag state,…" at bounding box center [280, 163] width 531 height 222
click at [153, 180] on div "To activate drag with keyboard, press Alt + Enter. Once in keyboard drag state,…" at bounding box center [280, 163] width 531 height 222
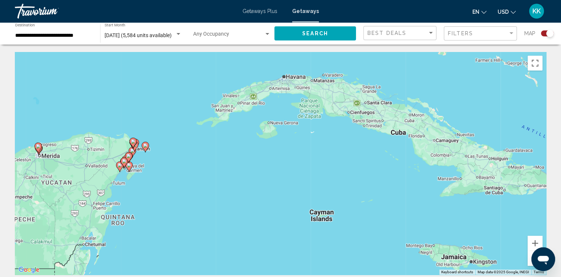
click at [137, 172] on div "To activate drag with keyboard, press Alt + Enter. Once in keyboard drag state,…" at bounding box center [280, 163] width 531 height 222
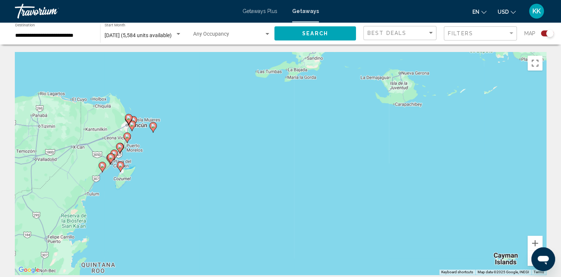
click at [137, 172] on div "To activate drag with keyboard, press Alt + Enter. Once in keyboard drag state,…" at bounding box center [280, 163] width 531 height 222
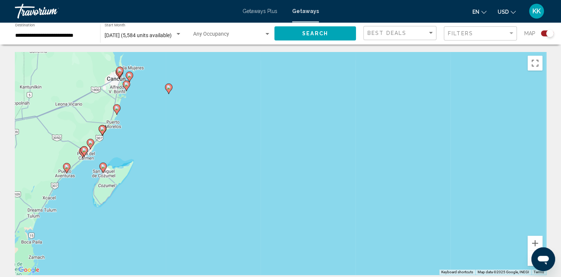
click at [130, 169] on div "To activate drag with keyboard, press Alt + Enter. Once in keyboard drag state,…" at bounding box center [280, 163] width 531 height 222
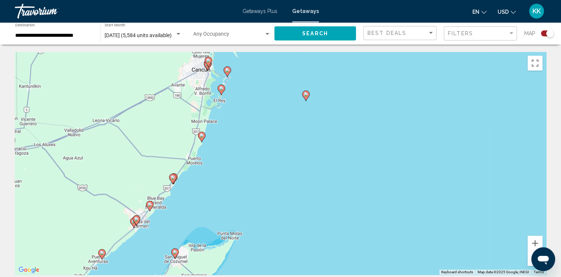
drag, startPoint x: 115, startPoint y: 162, endPoint x: 180, endPoint y: 233, distance: 96.3
click at [180, 233] on div "To activate drag with keyboard, press Alt + Enter. Once in keyboard drag state,…" at bounding box center [280, 163] width 531 height 222
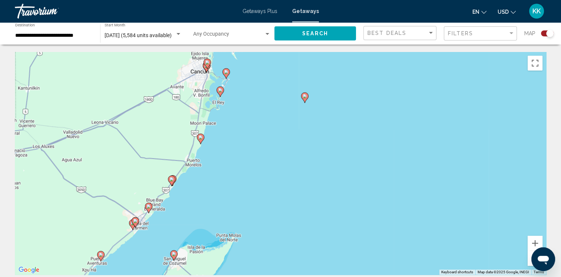
click at [232, 99] on div "To activate drag with keyboard, press Alt + Enter. Once in keyboard drag state,…" at bounding box center [280, 163] width 531 height 222
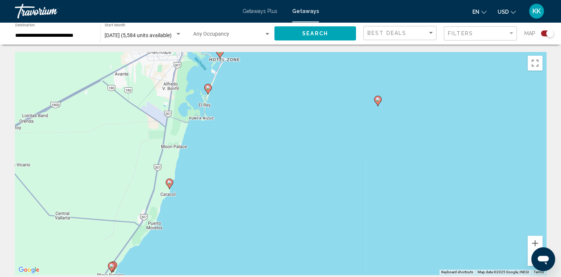
click at [223, 91] on div "To activate drag with keyboard, press Alt + Enter. Once in keyboard drag state,…" at bounding box center [280, 163] width 531 height 222
click at [223, 92] on div "To activate drag with keyboard, press Alt + Enter. Once in keyboard drag state,…" at bounding box center [280, 163] width 531 height 222
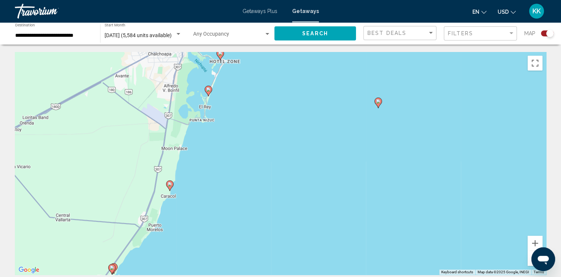
click at [224, 93] on div "To activate drag with keyboard, press Alt + Enter. Once in keyboard drag state,…" at bounding box center [280, 163] width 531 height 222
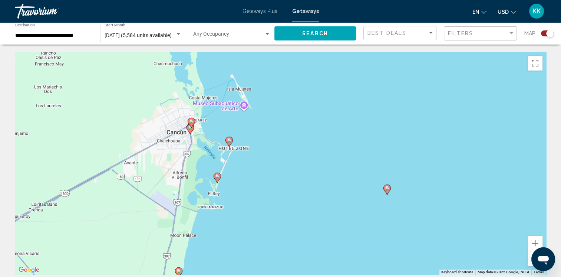
drag, startPoint x: 224, startPoint y: 90, endPoint x: 232, endPoint y: 179, distance: 89.3
click at [232, 179] on div "To activate drag with keyboard, press Alt + Enter. Once in keyboard drag state,…" at bounding box center [280, 163] width 531 height 222
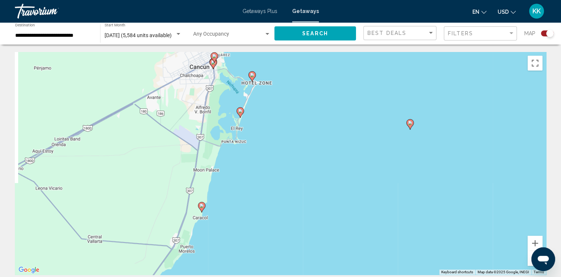
drag, startPoint x: 236, startPoint y: 181, endPoint x: 258, endPoint y: 114, distance: 71.0
click at [258, 113] on div "To activate drag with keyboard, press Alt + Enter. Once in keyboard drag state,…" at bounding box center [280, 163] width 531 height 222
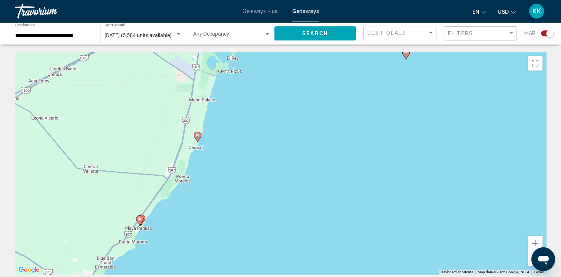
drag, startPoint x: 219, startPoint y: 198, endPoint x: 212, endPoint y: 130, distance: 68.2
click at [215, 128] on div "To activate drag with keyboard, press Alt + Enter. Once in keyboard drag state,…" at bounding box center [280, 163] width 531 height 222
click at [198, 135] on image "Main content" at bounding box center [197, 135] width 4 height 4
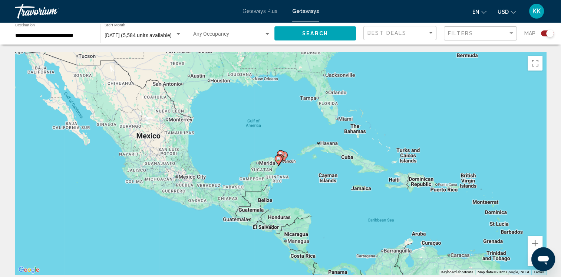
click at [291, 163] on div "To navigate, press the arrow keys. To activate drag with keyboard, press Alt + …" at bounding box center [280, 163] width 531 height 222
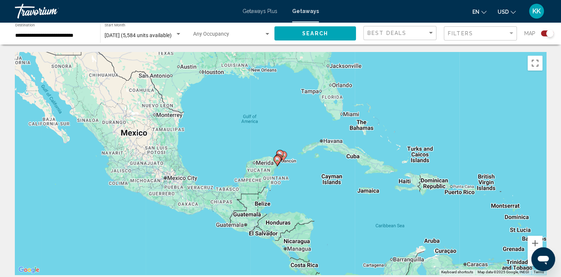
click at [291, 163] on div "To activate drag with keyboard, press Alt + Enter. Once in keyboard drag state,…" at bounding box center [280, 163] width 531 height 222
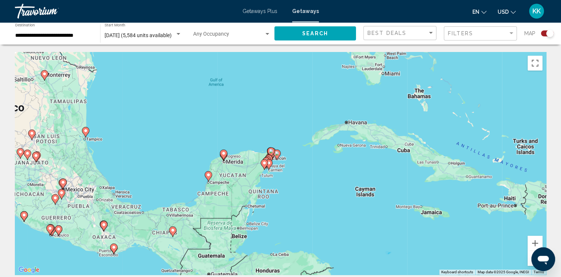
click at [290, 163] on div "To activate drag with keyboard, press Alt + Enter. Once in keyboard drag state,…" at bounding box center [280, 163] width 531 height 222
click at [276, 162] on div "To activate drag with keyboard, press Alt + Enter. Once in keyboard drag state,…" at bounding box center [280, 163] width 531 height 222
click at [290, 171] on div "To activate drag with keyboard, press Alt + Enter. Once in keyboard drag state,…" at bounding box center [280, 163] width 531 height 222
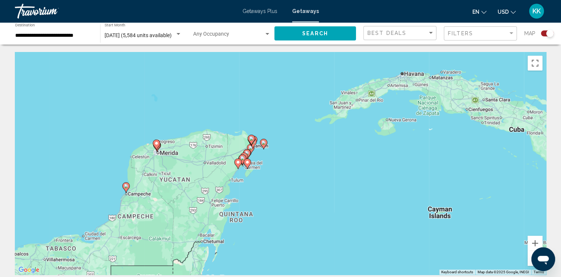
click at [287, 169] on div "To activate drag with keyboard, press Alt + Enter. Once in keyboard drag state,…" at bounding box center [280, 163] width 531 height 222
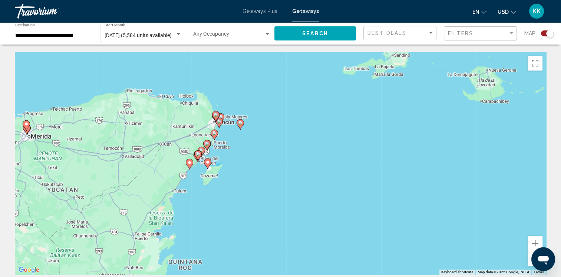
click at [287, 169] on div "To activate drag with keyboard, press Alt + Enter. Once in keyboard drag state,…" at bounding box center [280, 163] width 531 height 222
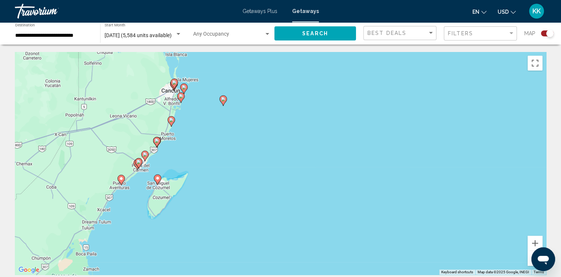
drag, startPoint x: 186, startPoint y: 126, endPoint x: 218, endPoint y: 143, distance: 36.5
click at [218, 143] on div "To activate drag with keyboard, press Alt + Enter. Once in keyboard drag state,…" at bounding box center [280, 163] width 531 height 222
click at [195, 130] on div "To activate drag with keyboard, press Alt + Enter. Once in keyboard drag state,…" at bounding box center [280, 163] width 531 height 222
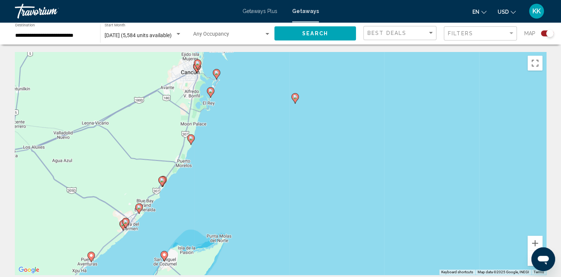
drag, startPoint x: 176, startPoint y: 128, endPoint x: 219, endPoint y: 151, distance: 48.3
click at [219, 151] on div "To activate drag with keyboard, press Alt + Enter. Once in keyboard drag state,…" at bounding box center [280, 163] width 531 height 222
click at [195, 145] on div "To activate drag with keyboard, press Alt + Enter. Once in keyboard drag state,…" at bounding box center [280, 163] width 531 height 222
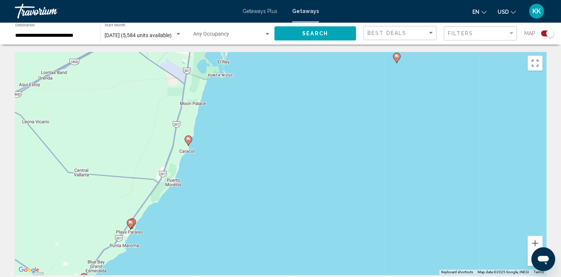
click at [195, 150] on div "To activate drag with keyboard, press Alt + Enter. Once in keyboard drag state,…" at bounding box center [280, 163] width 531 height 222
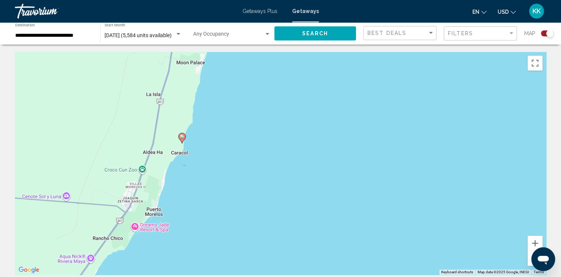
click at [195, 150] on div "To activate drag with keyboard, press Alt + Enter. Once in keyboard drag state,…" at bounding box center [280, 163] width 531 height 222
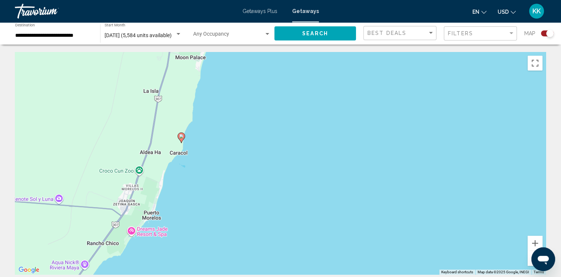
click at [195, 150] on div "To activate drag with keyboard, press Alt + Enter. Once in keyboard drag state,…" at bounding box center [280, 163] width 531 height 222
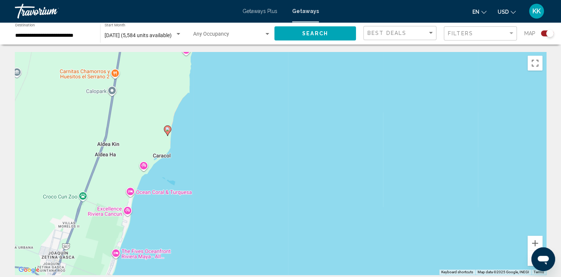
click at [185, 144] on div "To activate drag with keyboard, press Alt + Enter. Once in keyboard drag state,…" at bounding box center [280, 163] width 531 height 222
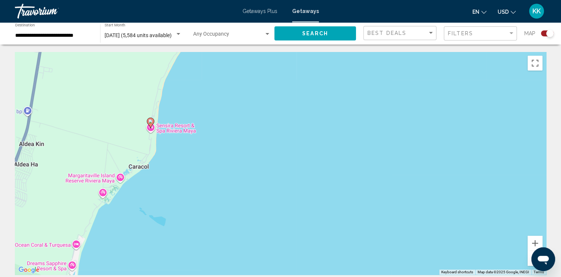
click at [174, 140] on div "To activate drag with keyboard, press Alt + Enter. Once in keyboard drag state,…" at bounding box center [280, 163] width 531 height 222
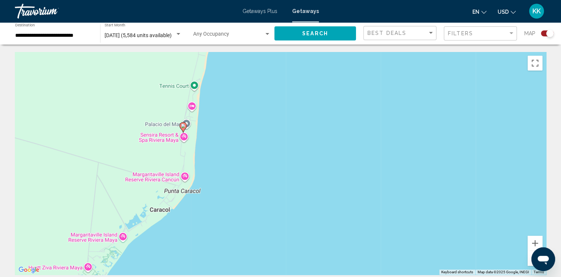
drag, startPoint x: 155, startPoint y: 128, endPoint x: 216, endPoint y: 145, distance: 64.0
click at [216, 145] on div "To activate drag with keyboard, press Alt + Enter. Once in keyboard drag state,…" at bounding box center [280, 163] width 531 height 222
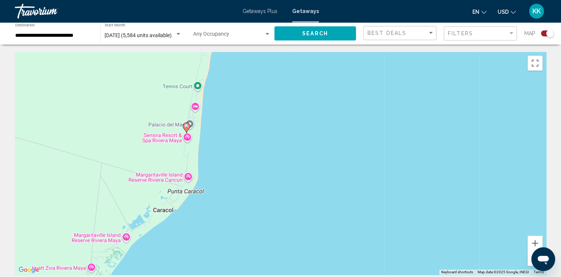
click at [211, 142] on div "To activate drag with keyboard, press Alt + Enter. Once in keyboard drag state,…" at bounding box center [280, 163] width 531 height 222
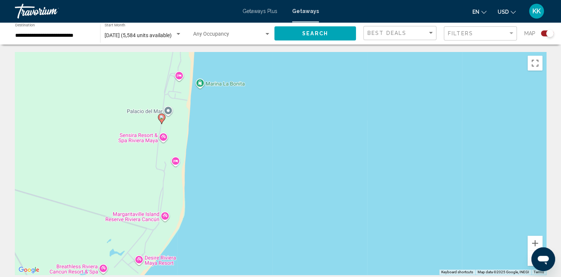
click at [188, 136] on div "To activate drag with keyboard, press Alt + Enter. Once in keyboard drag state,…" at bounding box center [280, 163] width 531 height 222
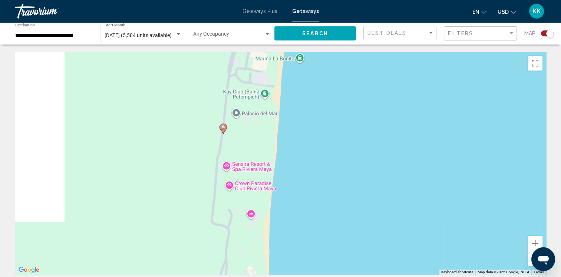
drag, startPoint x: 177, startPoint y: 130, endPoint x: 270, endPoint y: 153, distance: 96.0
click at [270, 153] on div "To activate drag with keyboard, press Alt + Enter. Once in keyboard drag state,…" at bounding box center [280, 163] width 531 height 222
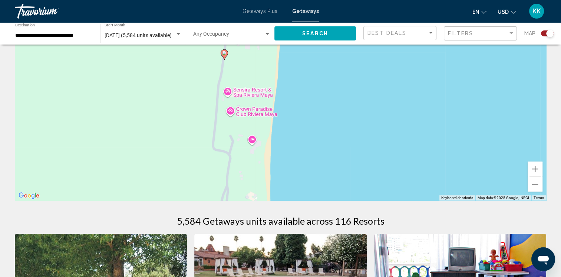
scroll to position [37, 0]
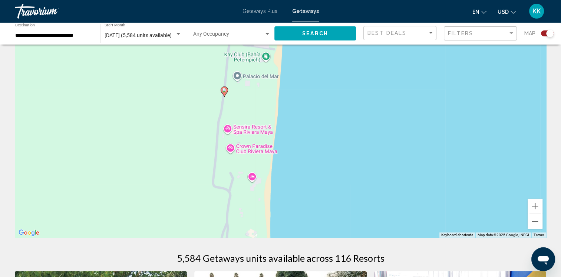
click at [225, 91] on image "Main content" at bounding box center [224, 90] width 4 height 4
type input "**********"
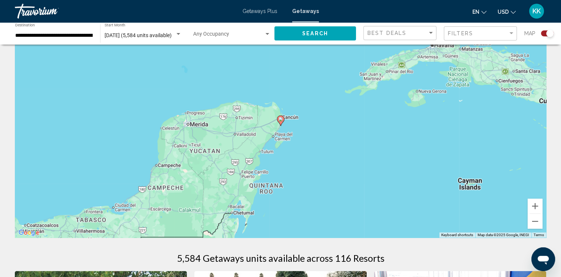
scroll to position [74, 0]
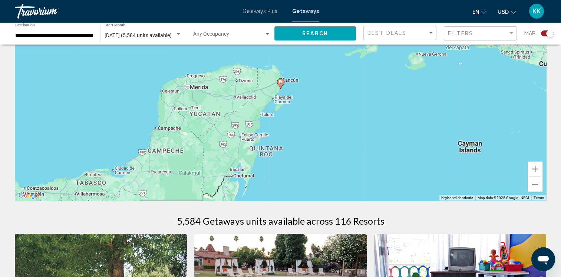
click at [303, 94] on div "To navigate, press the arrow keys. To activate drag with keyboard, press Alt + …" at bounding box center [280, 89] width 531 height 222
click at [303, 94] on div "To activate drag with keyboard, press Alt + Enter. Once in keyboard drag state,…" at bounding box center [280, 89] width 531 height 222
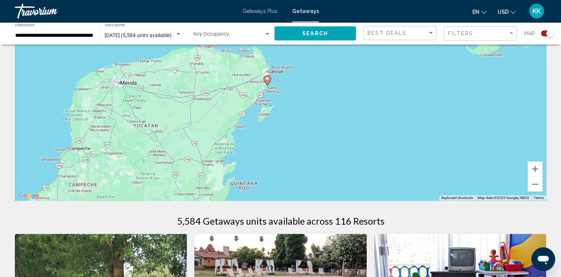
click at [303, 94] on div "To activate drag with keyboard, press Alt + Enter. Once in keyboard drag state,…" at bounding box center [280, 89] width 531 height 222
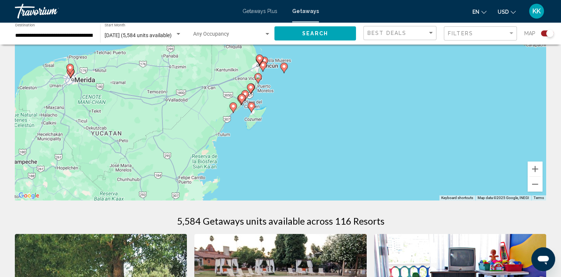
click at [303, 94] on div "To activate drag with keyboard, press Alt + Enter. Once in keyboard drag state,…" at bounding box center [280, 89] width 531 height 222
click at [272, 87] on div "To activate drag with keyboard, press Alt + Enter. Once in keyboard drag state,…" at bounding box center [280, 89] width 531 height 222
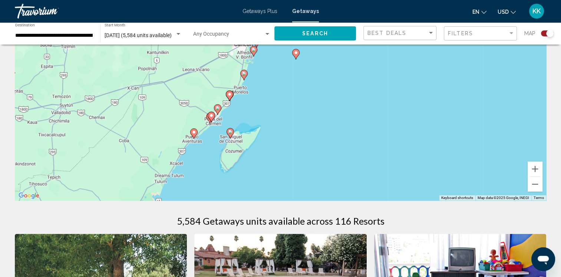
click at [272, 87] on div "To activate drag with keyboard, press Alt + Enter. Once in keyboard drag state,…" at bounding box center [280, 89] width 531 height 222
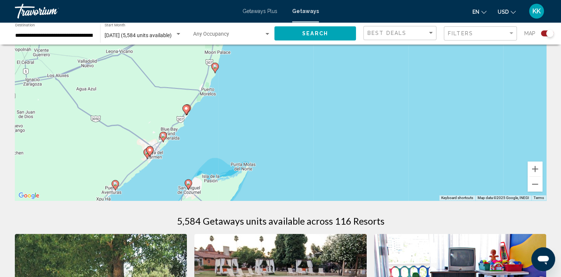
click at [242, 83] on div "To activate drag with keyboard, press Alt + Enter. Once in keyboard drag state,…" at bounding box center [280, 89] width 531 height 222
click at [230, 81] on div "To activate drag with keyboard, press Alt + Enter. Once in keyboard drag state,…" at bounding box center [280, 89] width 531 height 222
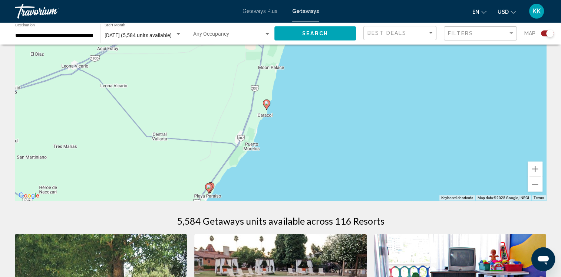
drag, startPoint x: 222, startPoint y: 81, endPoint x: 290, endPoint y: 129, distance: 82.7
click at [290, 129] on div "To activate drag with keyboard, press Alt + Enter. Once in keyboard drag state,…" at bounding box center [280, 89] width 531 height 222
click at [280, 123] on div "To activate drag with keyboard, press Alt + Enter. Once in keyboard drag state,…" at bounding box center [280, 89] width 531 height 222
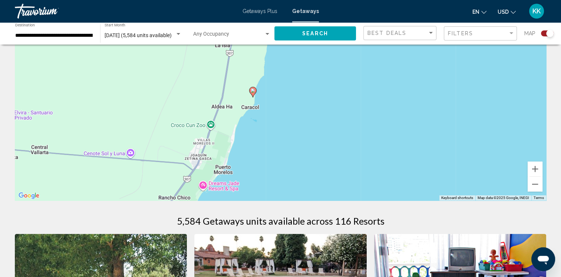
click at [274, 119] on div "To activate drag with keyboard, press Alt + Enter. Once in keyboard drag state,…" at bounding box center [280, 89] width 531 height 222
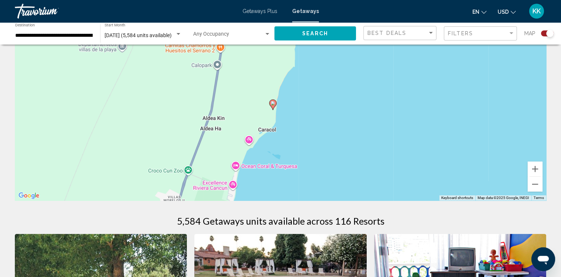
drag, startPoint x: 261, startPoint y: 99, endPoint x: 305, endPoint y: 136, distance: 57.6
click at [305, 136] on div "To activate drag with keyboard, press Alt + Enter. Once in keyboard drag state,…" at bounding box center [280, 89] width 531 height 222
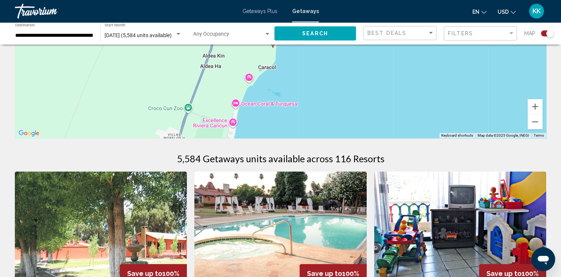
scroll to position [137, 0]
